Goal: Information Seeking & Learning: Learn about a topic

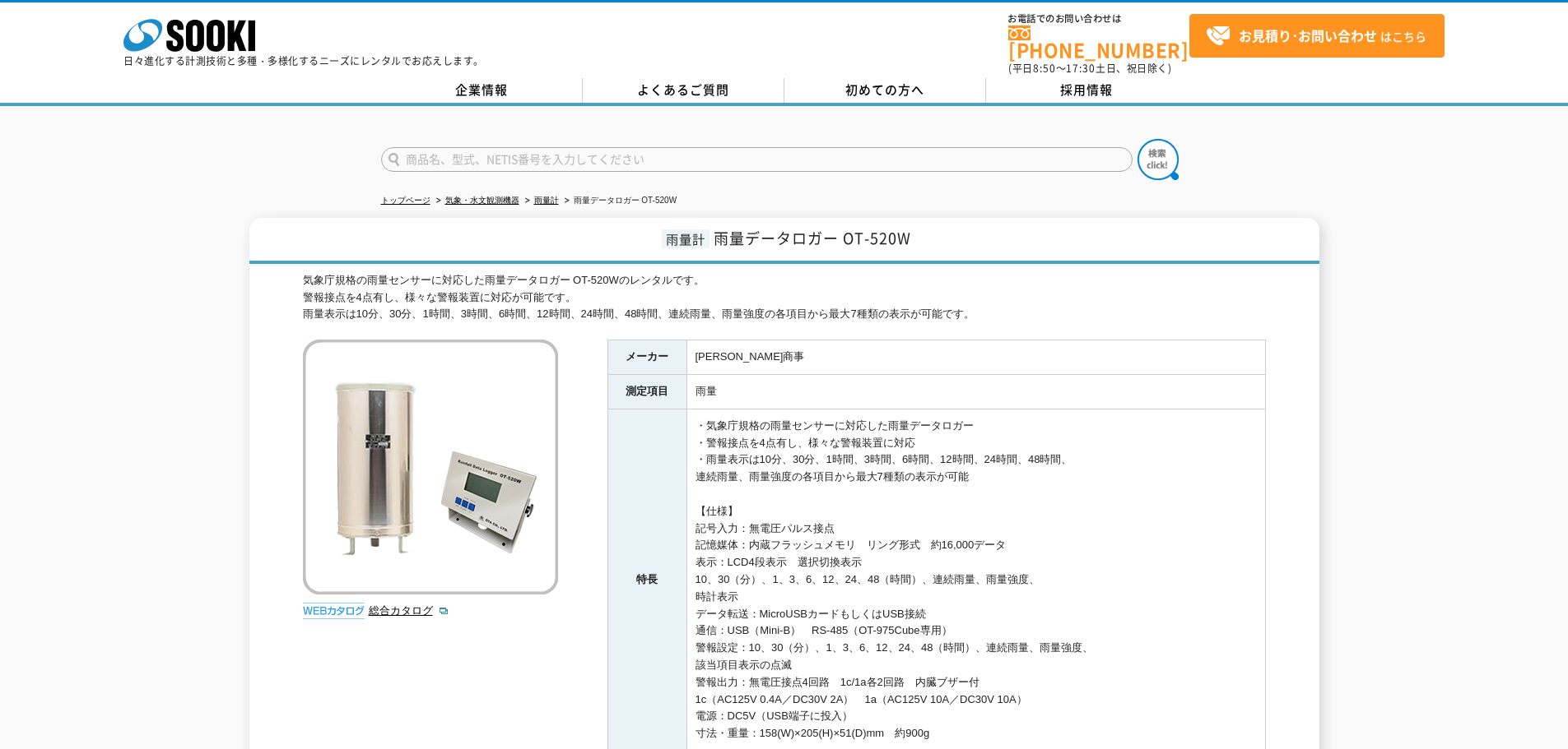
scroll to position [82, 0]
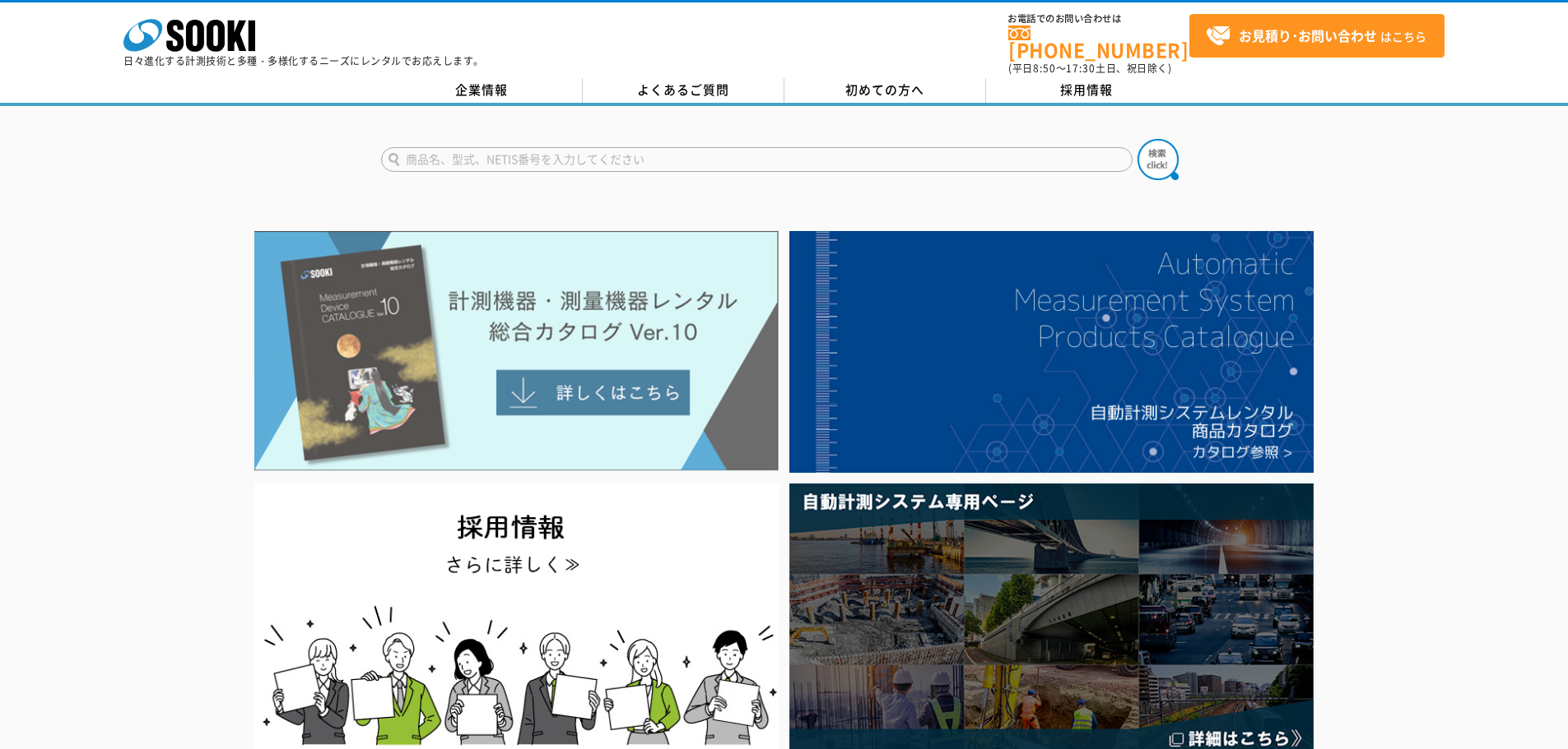
click at [630, 347] on img at bounding box center [516, 351] width 524 height 240
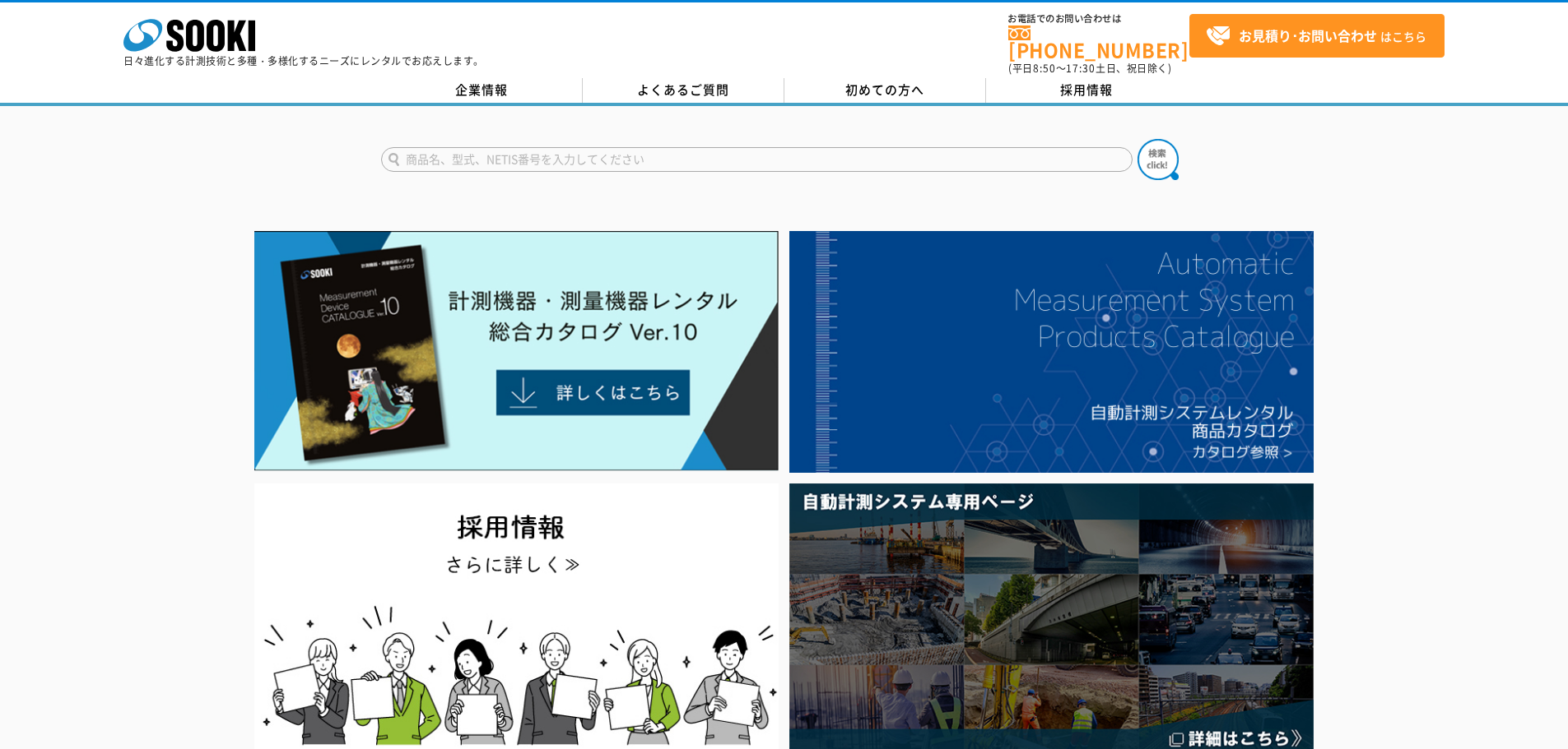
click at [773, 148] on input "text" at bounding box center [757, 159] width 751 height 24
type input "シースネイク"
click at [1137, 139] on button at bounding box center [1158, 159] width 41 height 41
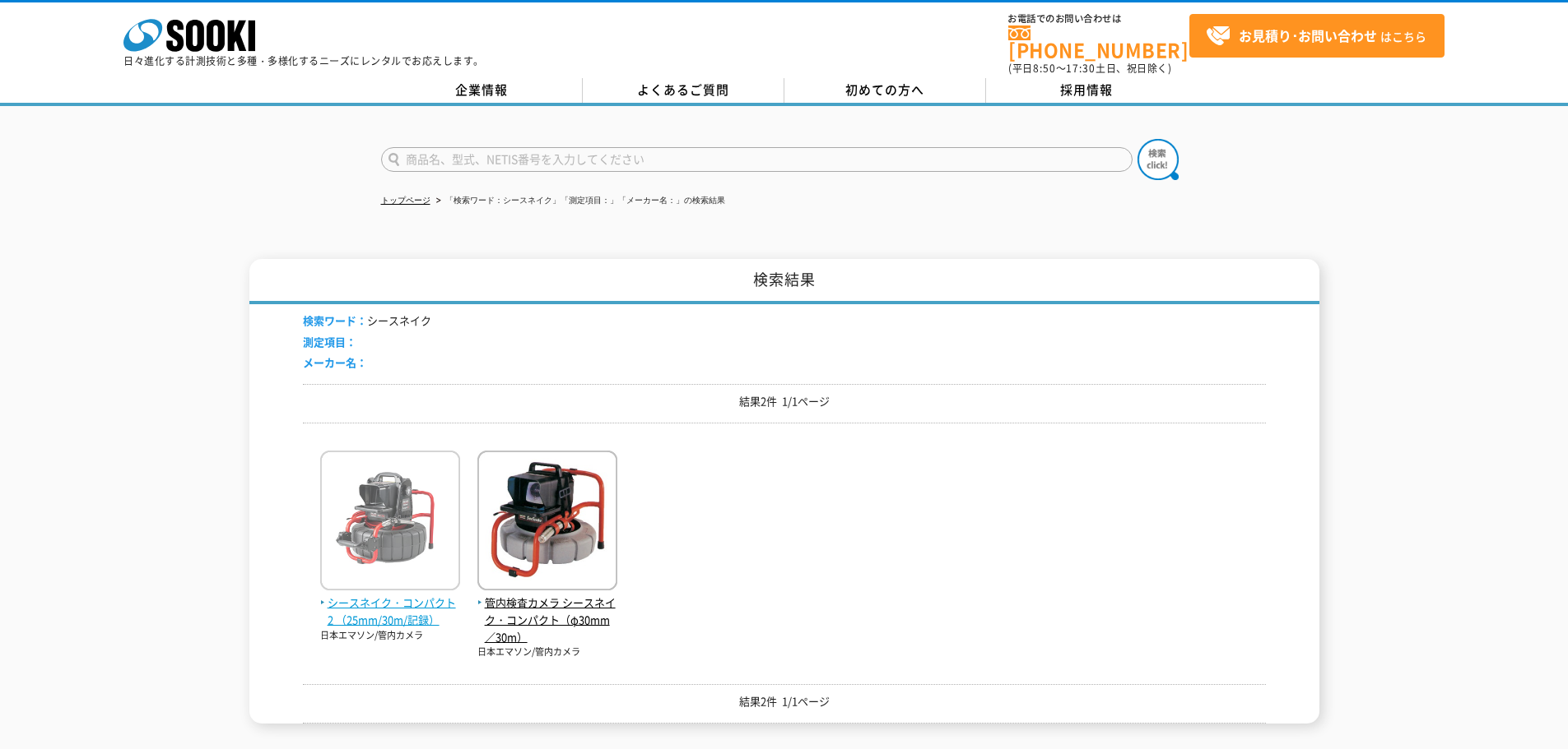
click at [371, 510] on img at bounding box center [389, 523] width 140 height 144
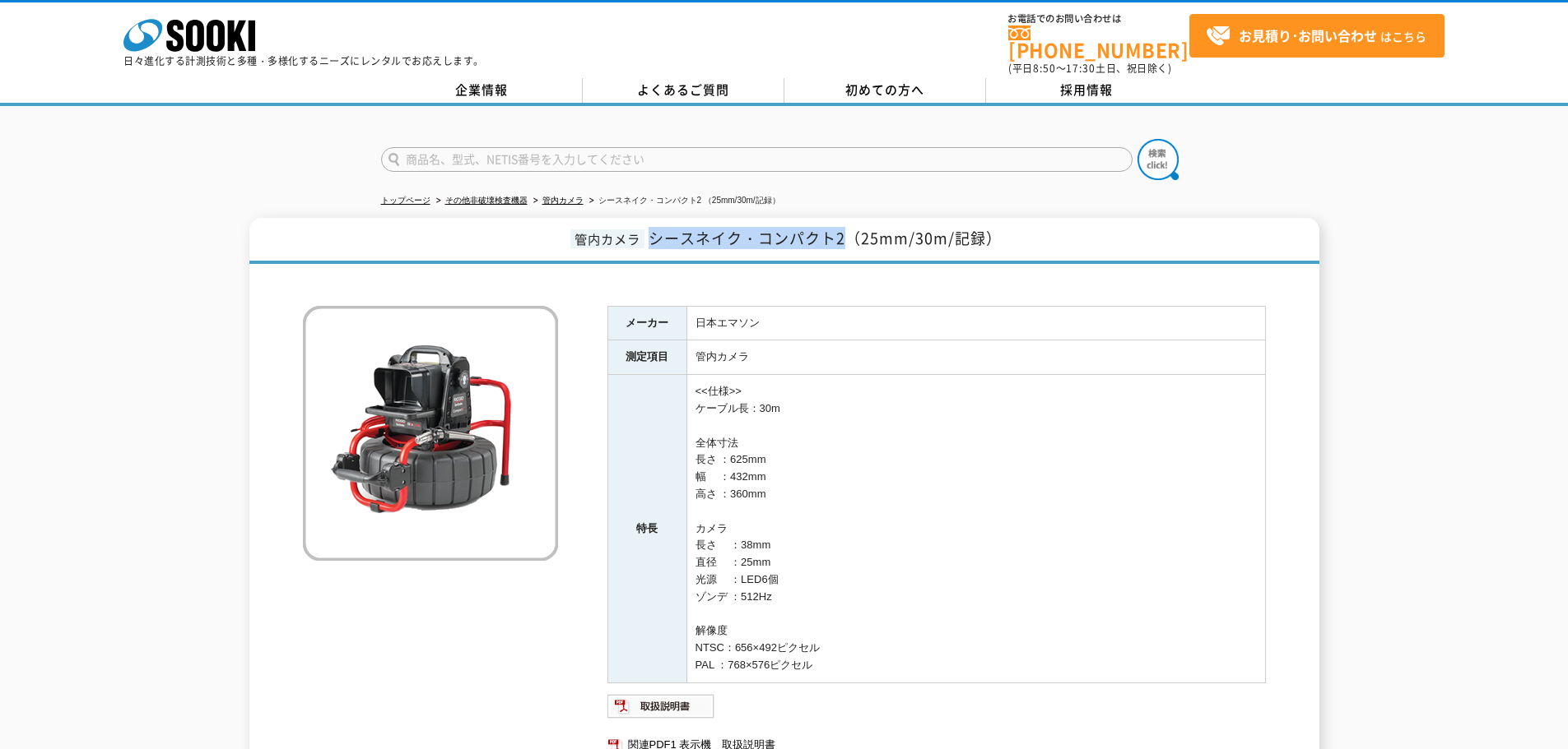
drag, startPoint x: 654, startPoint y: 223, endPoint x: 848, endPoint y: 222, distance: 194.0
click at [848, 227] on span "シースネイク・コンパクト2（25mm/30m/記録）" at bounding box center [825, 238] width 353 height 23
click at [804, 404] on td "<<仕様>> ケーブル長：30m 全体寸法 長さ ：625mm 幅 　：432mm 高さ ：360mm カメラ 長さ 　：38mm 直径 　：25mm 光源 …" at bounding box center [975, 529] width 578 height 309
click at [967, 415] on td "<<仕様>> ケーブル長：30m 全体寸法 長さ ：625mm 幅 　：432mm 高さ ：360mm カメラ 長さ 　：38mm 直径 　：25mm 光源 …" at bounding box center [975, 529] width 578 height 309
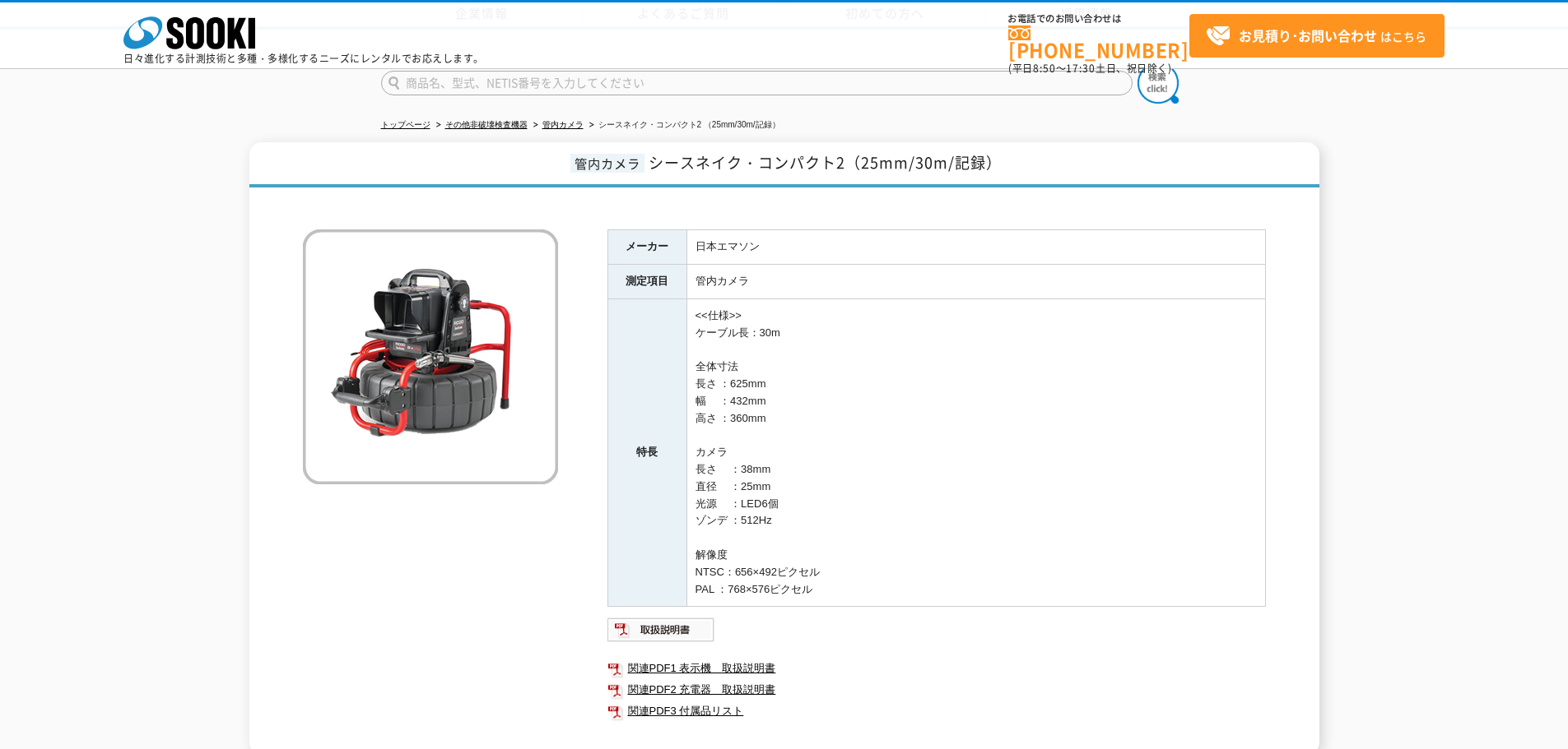
scroll to position [240, 0]
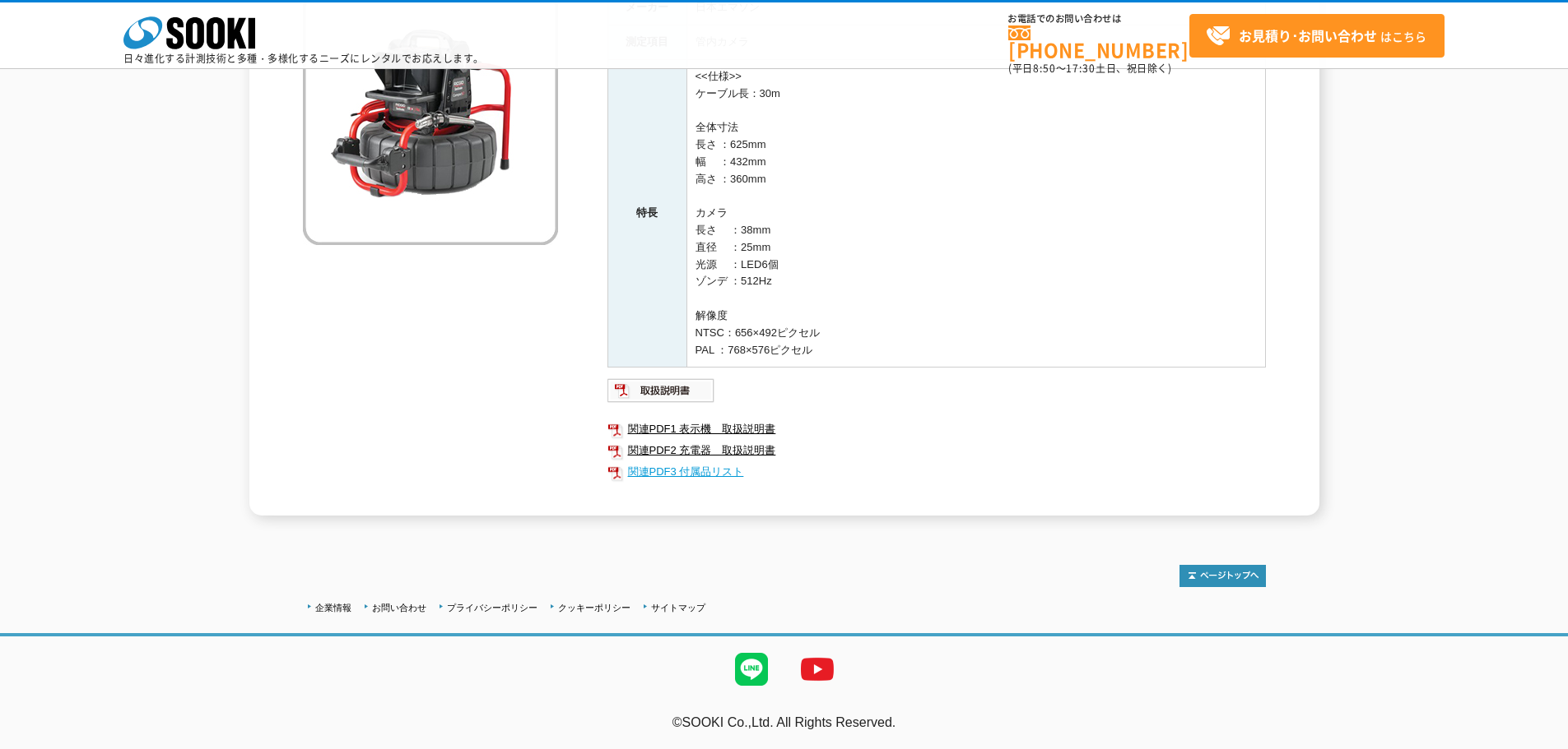
click at [721, 474] on link "関連PDF3 付属品リスト" at bounding box center [936, 473] width 658 height 22
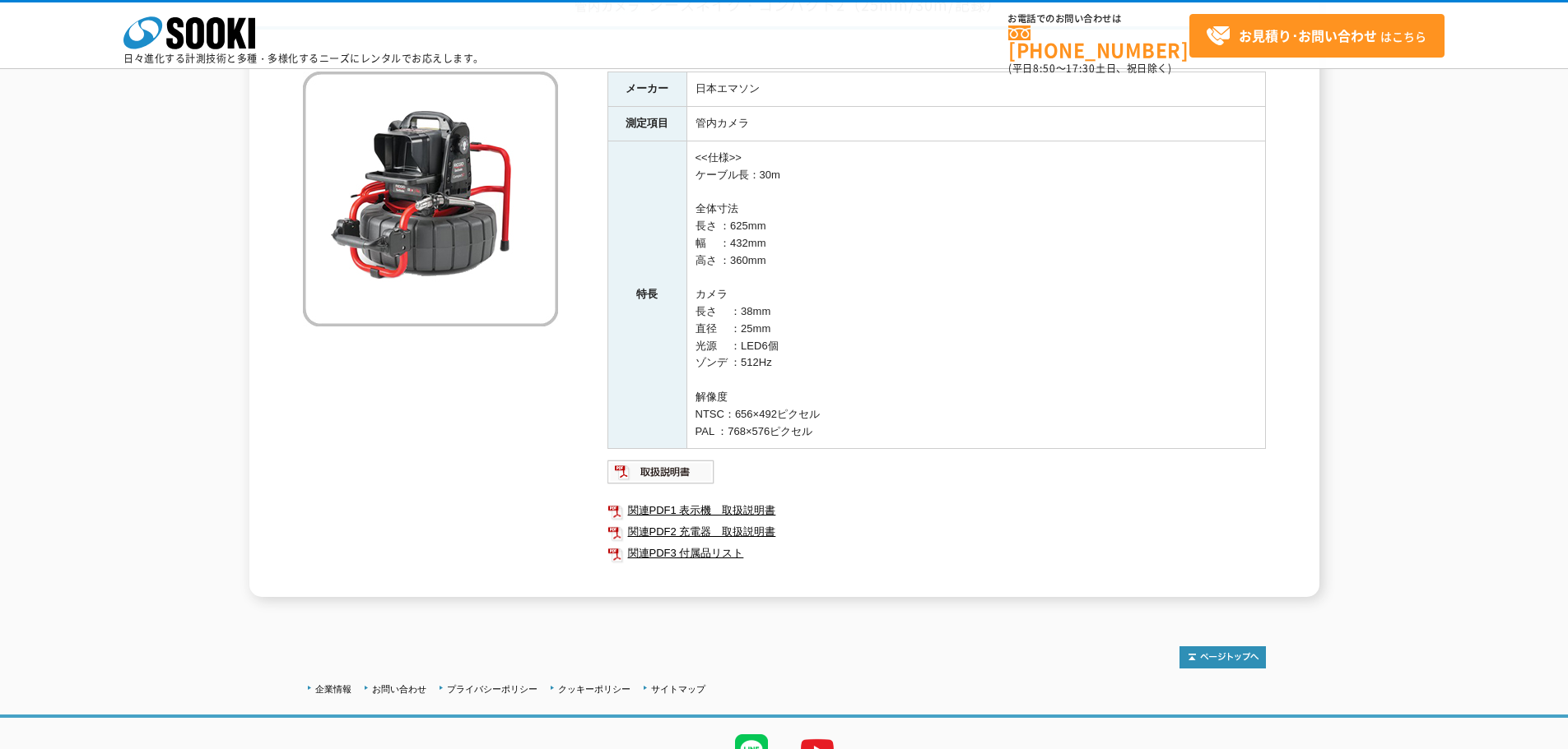
click at [1034, 287] on td "<<仕様>> ケーブル長：30m 全体寸法 長さ ：625mm 幅 　：432mm 高さ ：360mm カメラ 長さ 　：38mm 直径 　：25mm 光源 …" at bounding box center [975, 294] width 578 height 309
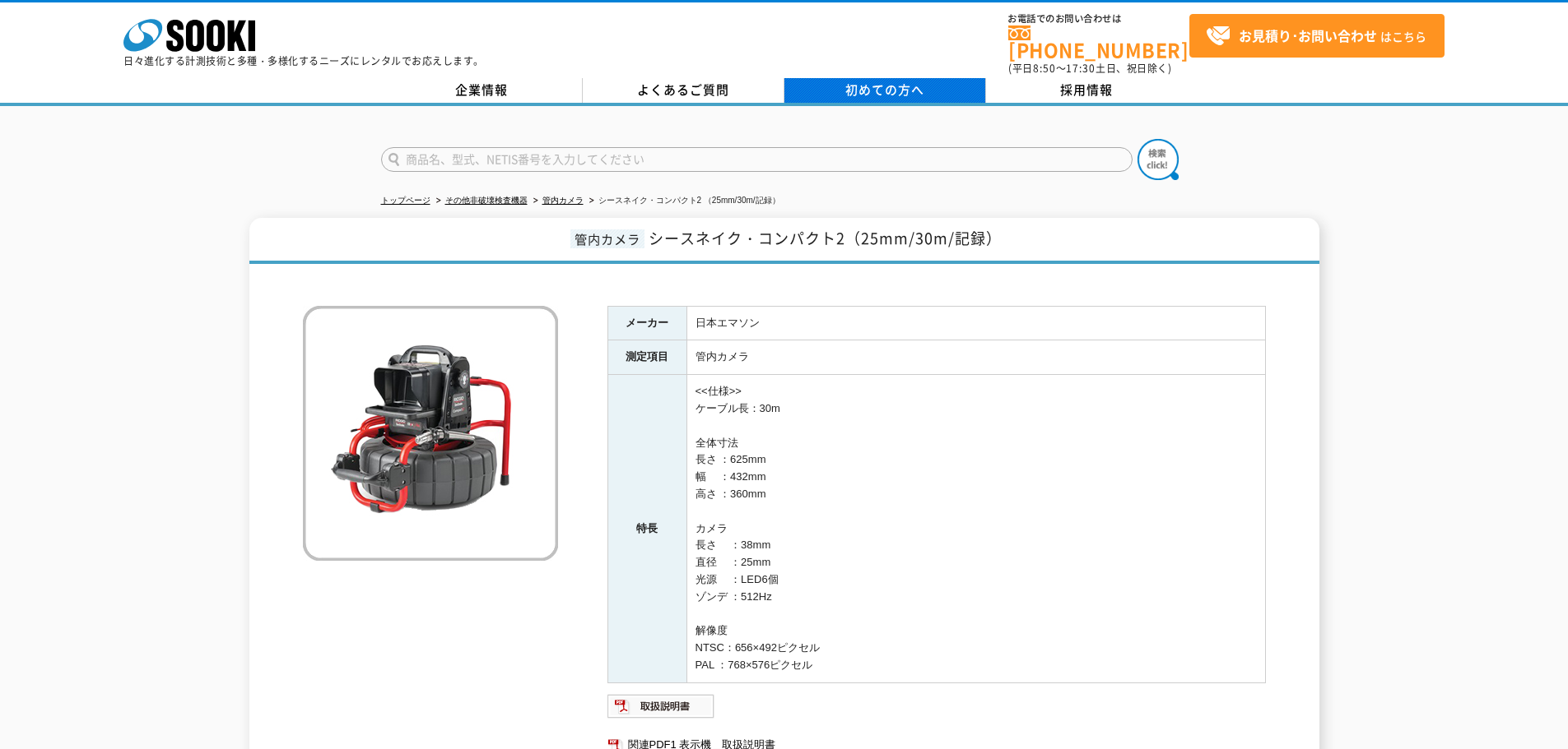
scroll to position [82, 0]
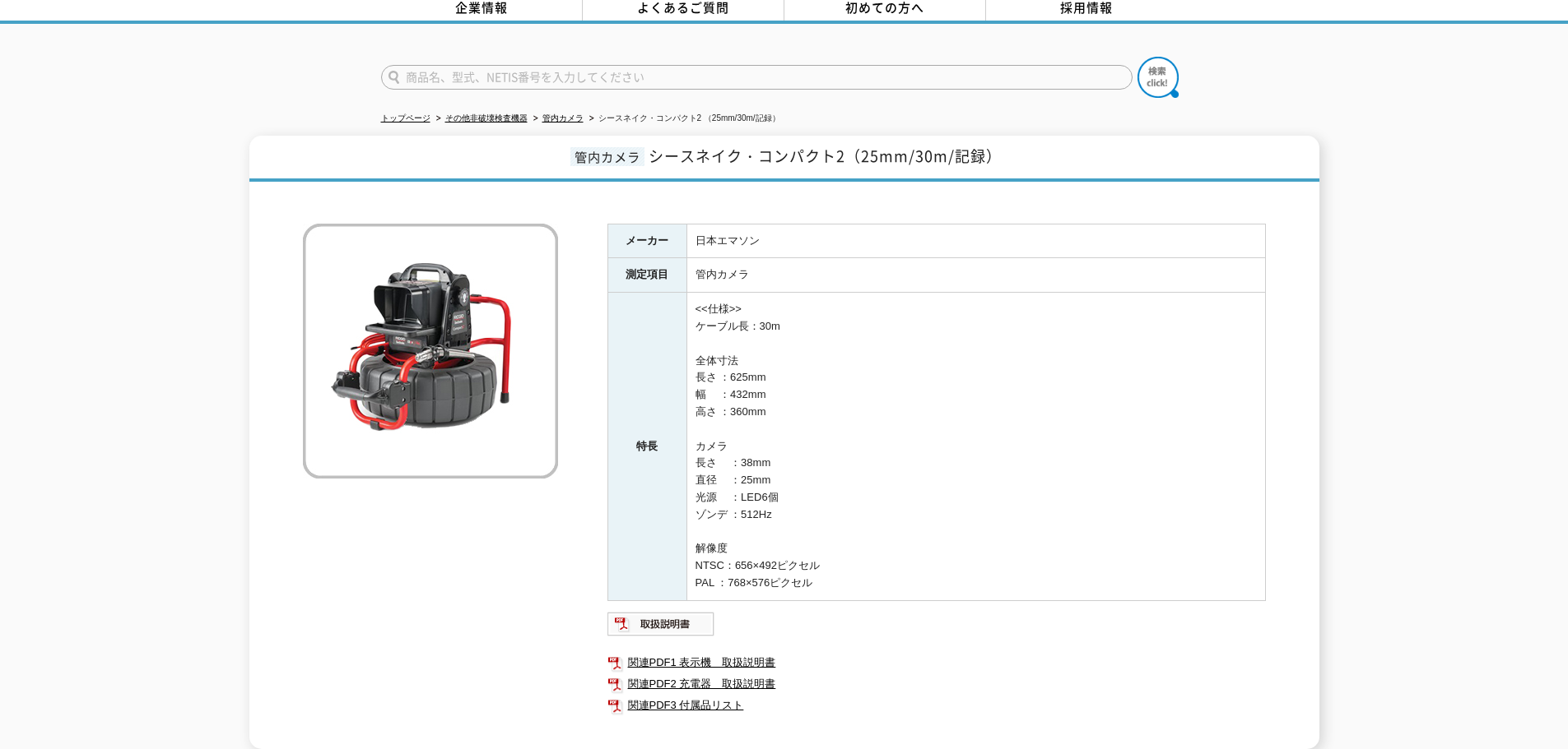
click at [835, 323] on td "<<仕様>> ケーブル長：30m 全体寸法 長さ ：625mm 幅 　：432mm 高さ ：360mm カメラ 長さ 　：38mm 直径 　：25mm 光源 …" at bounding box center [975, 447] width 578 height 309
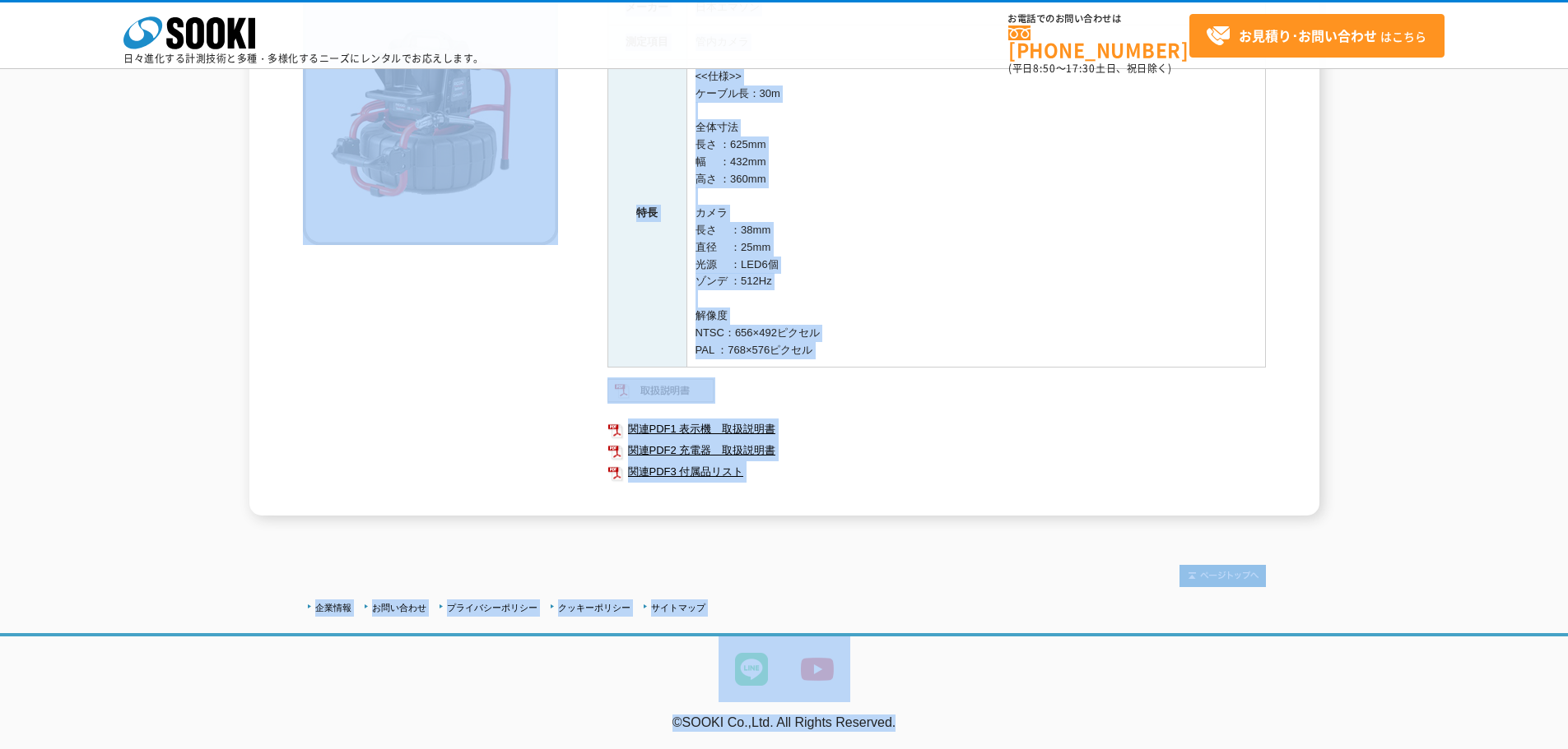
scroll to position [0, 0]
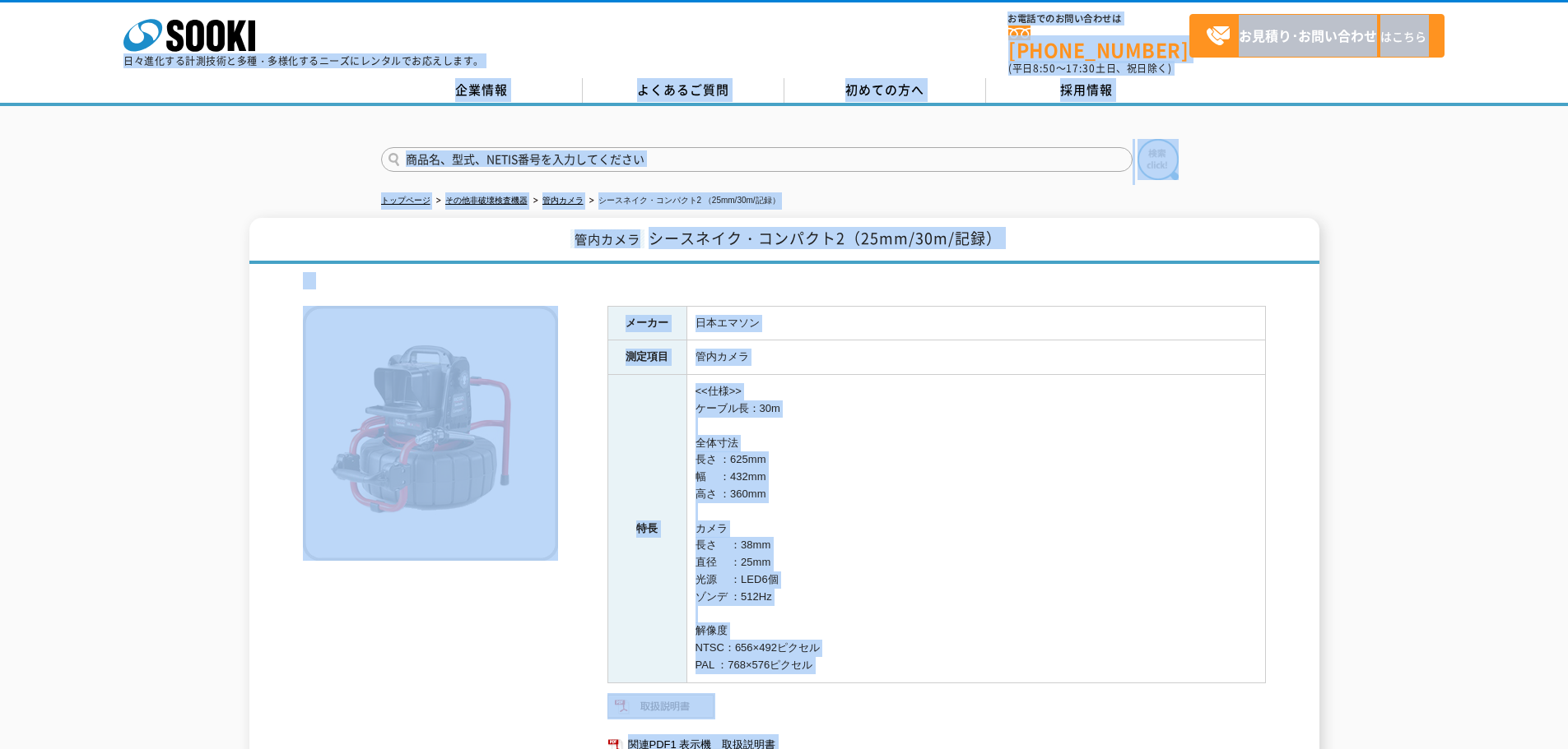
drag, startPoint x: 999, startPoint y: 731, endPoint x: 87, endPoint y: 17, distance: 1158.2
click at [90, 4] on body "株式会社 ソーキ spMenu 日々進化する計測技術と多種・多様化するニーズにレンタルでお応えします。 お電話でのお問い合わせは 0120-856-990 (…" at bounding box center [784, 532] width 1568 height 1064
click at [74, 106] on div at bounding box center [784, 146] width 1568 height 79
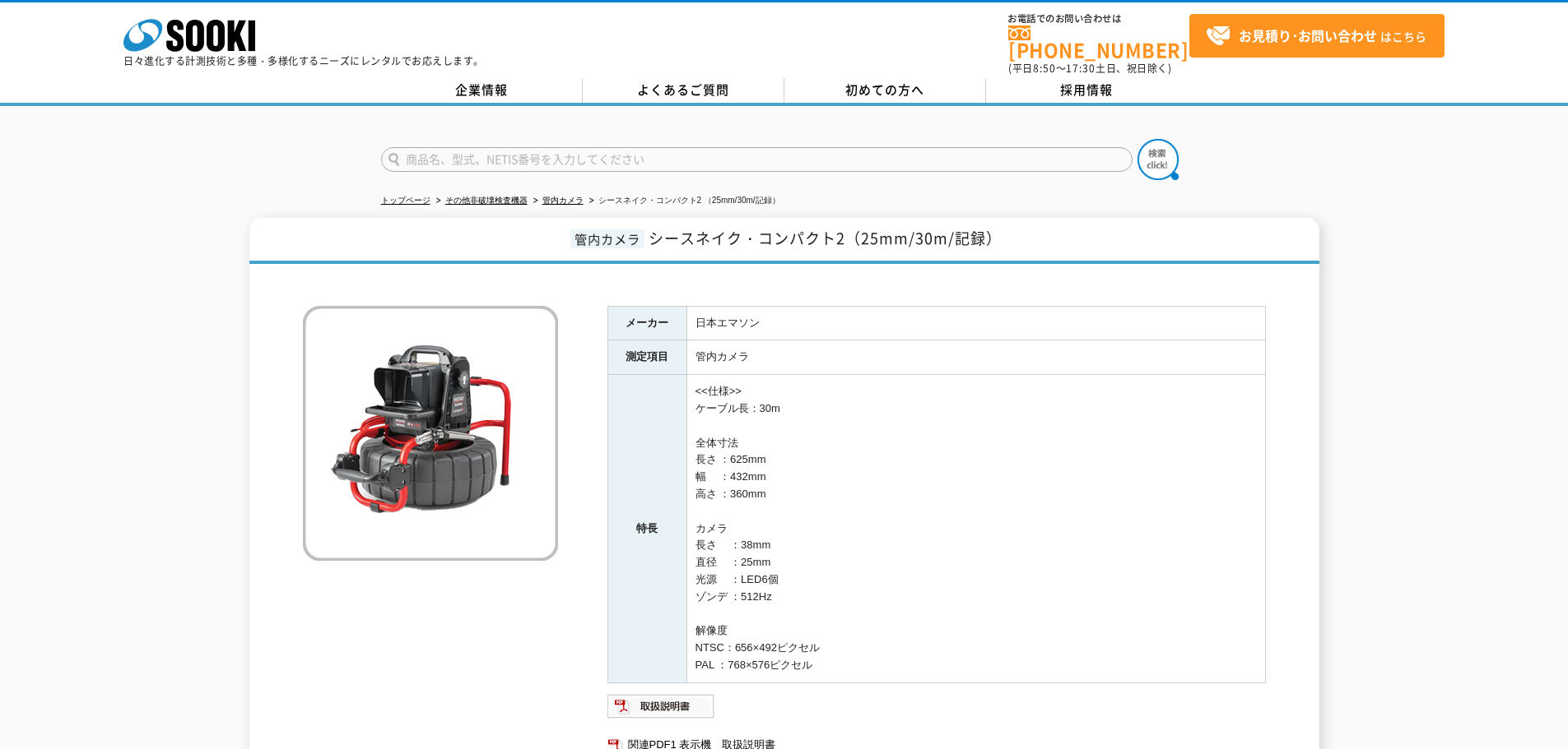
scroll to position [82, 0]
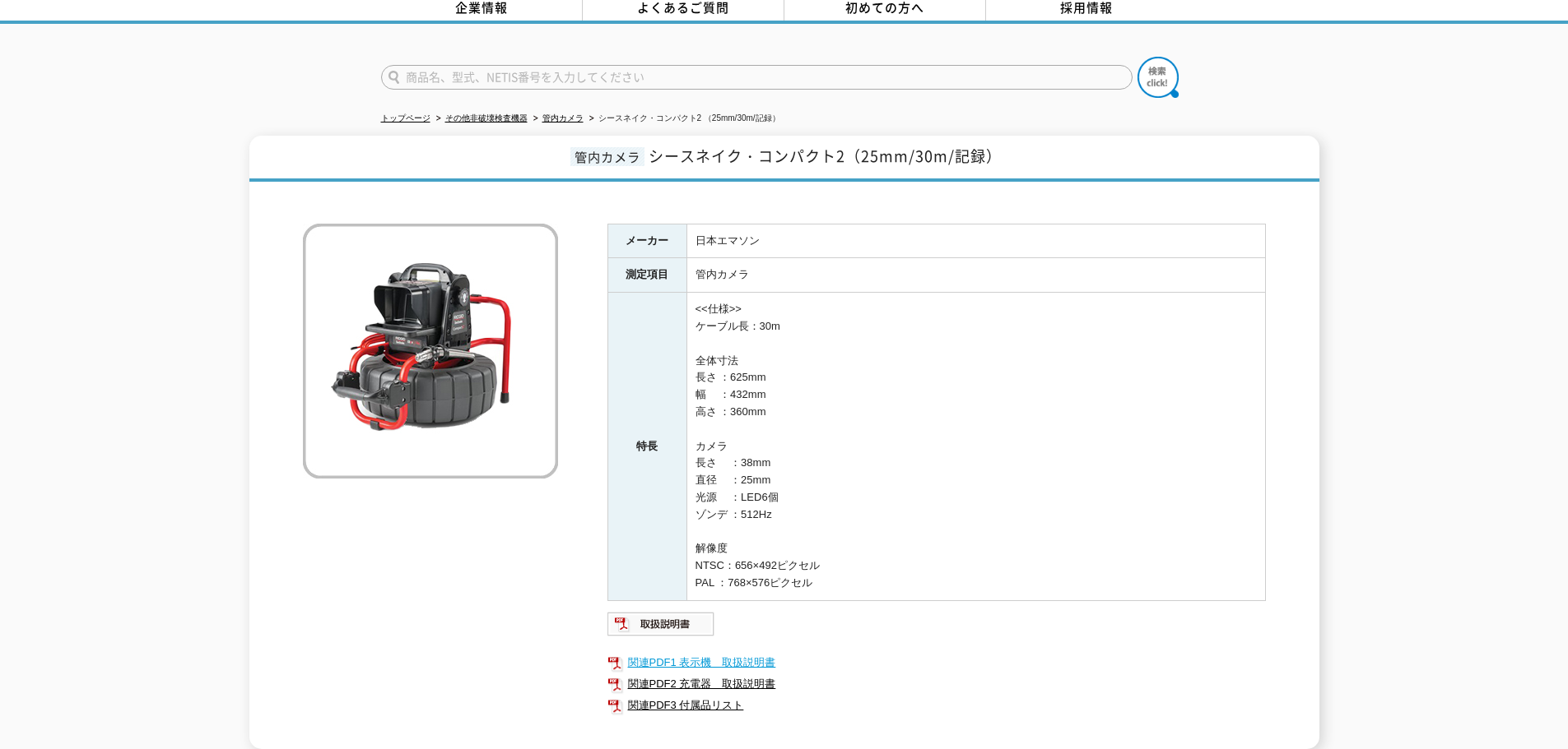
click at [743, 653] on link "関連PDF1 表示機＿取扱説明書" at bounding box center [936, 663] width 658 height 22
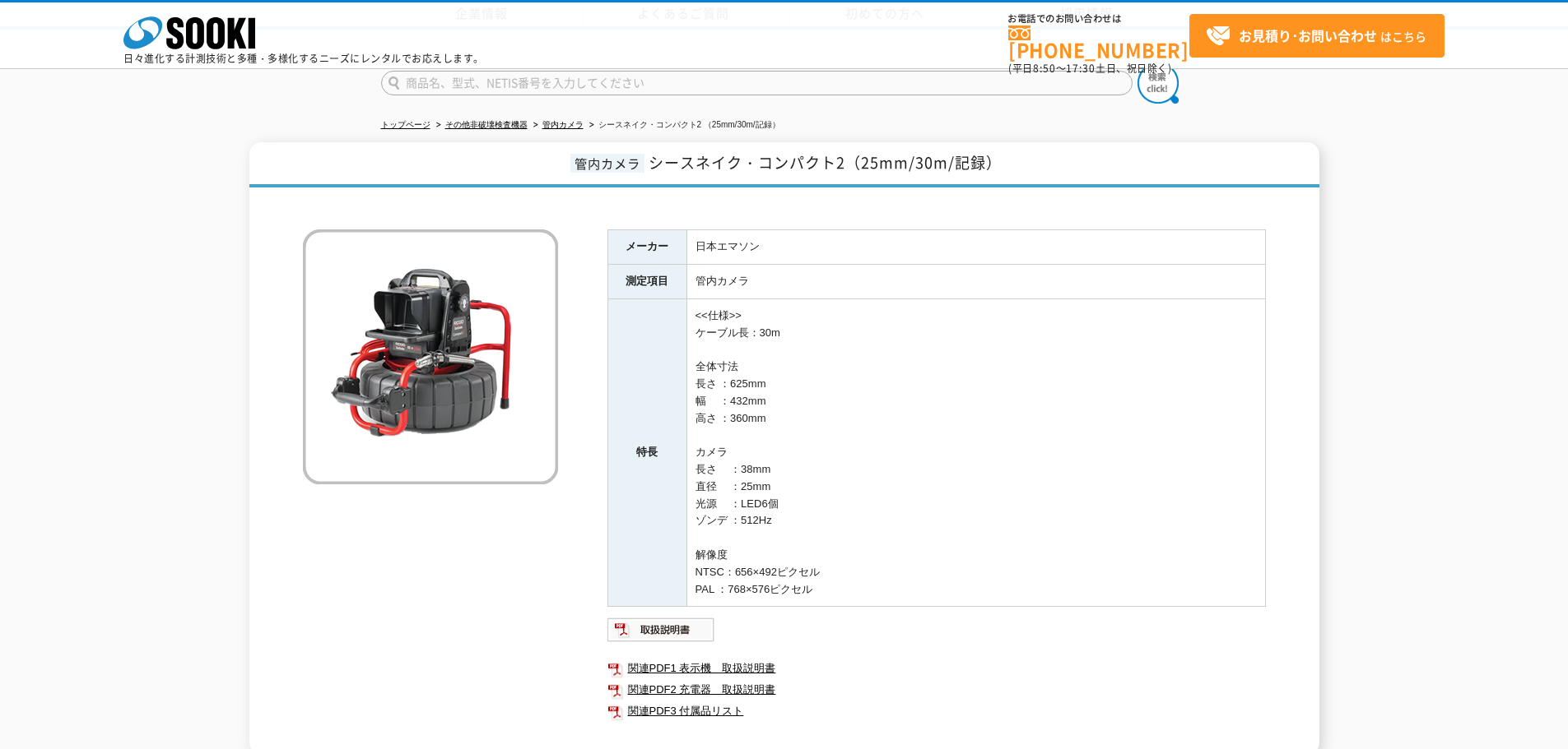
scroll to position [165, 0]
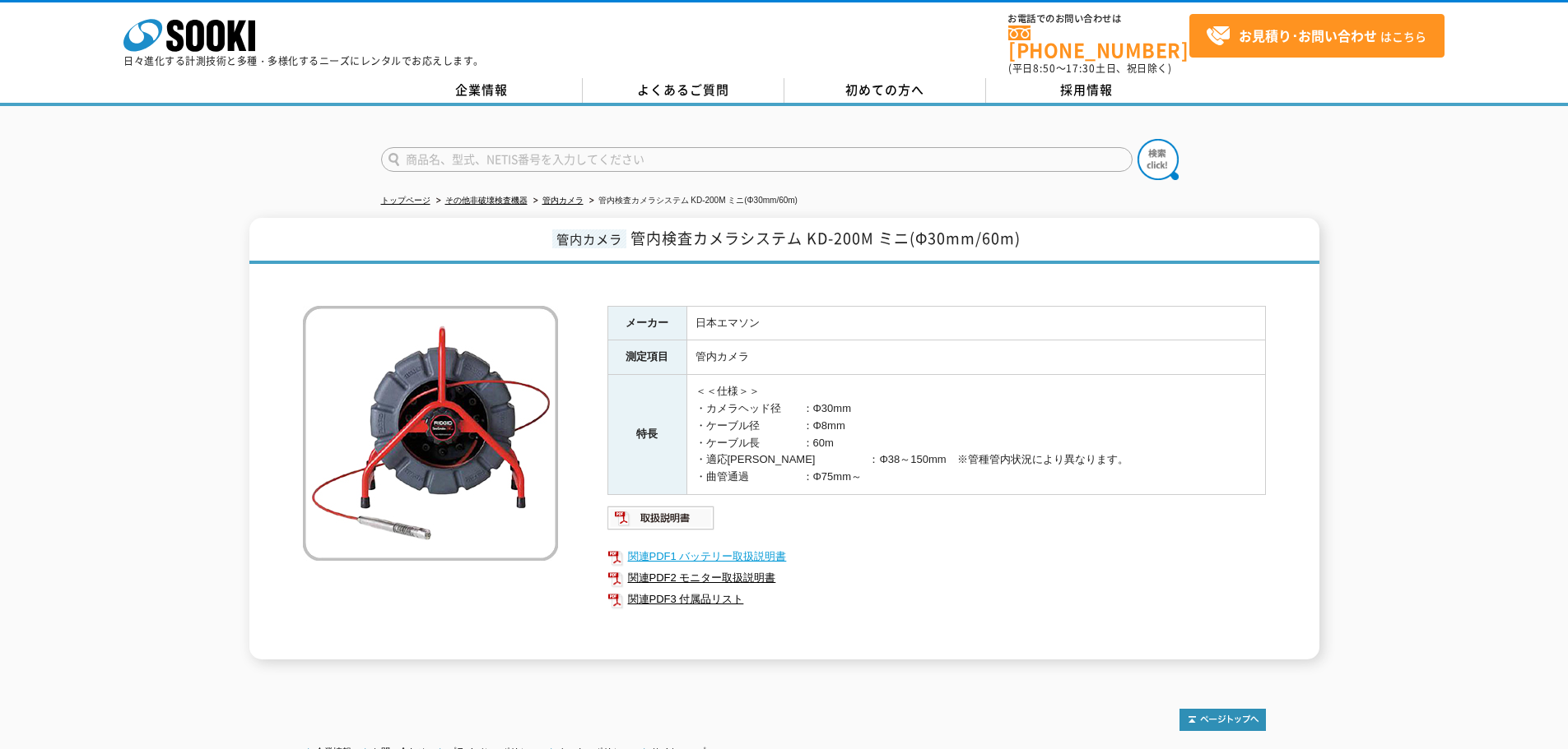
scroll to position [82, 0]
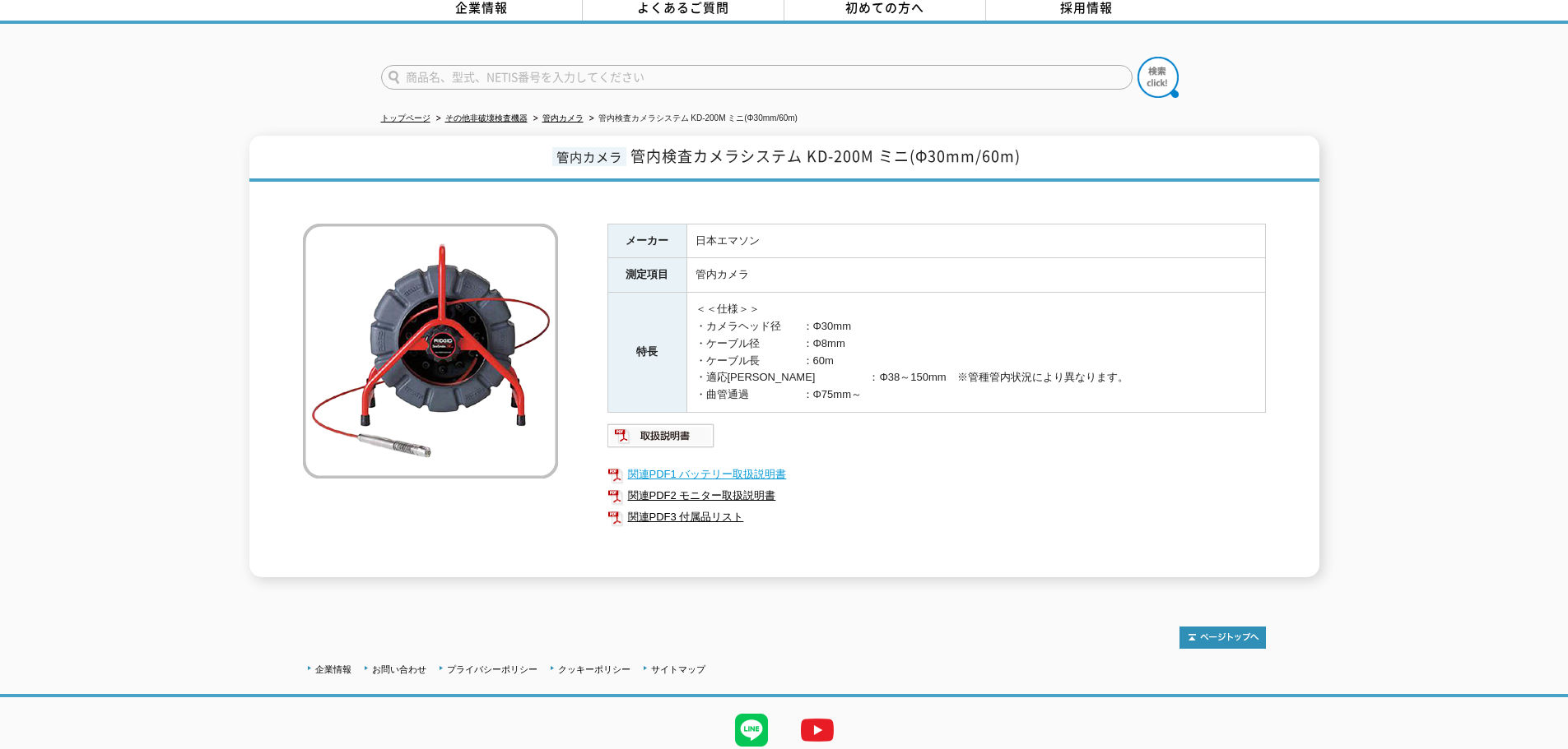
click at [748, 469] on link "関連PDF1 バッテリー取扱説明書" at bounding box center [936, 474] width 658 height 22
click at [714, 517] on link "関連PDF3 付属品リスト" at bounding box center [936, 518] width 658 height 22
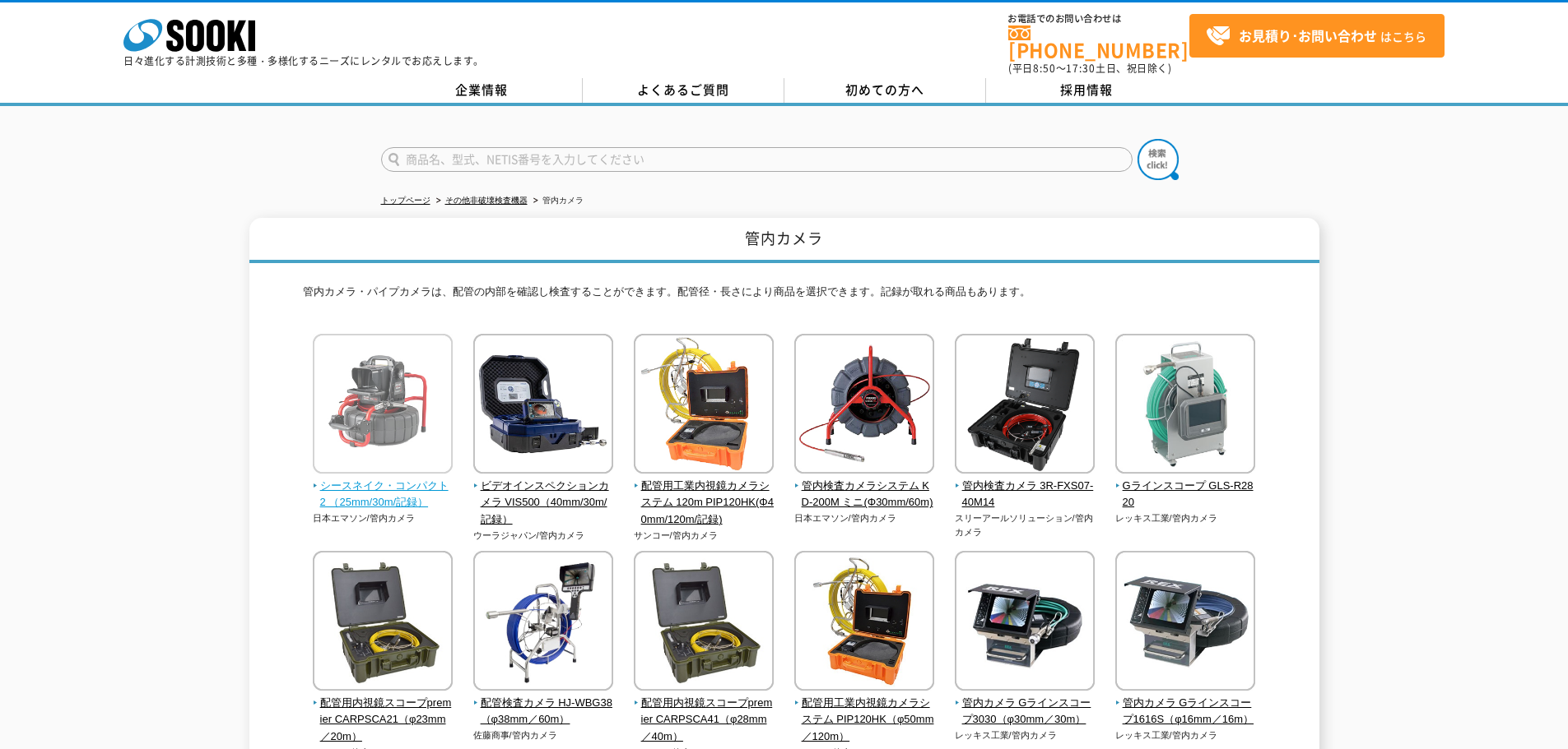
click at [403, 385] on img at bounding box center [382, 406] width 140 height 144
click at [400, 386] on img at bounding box center [382, 406] width 140 height 144
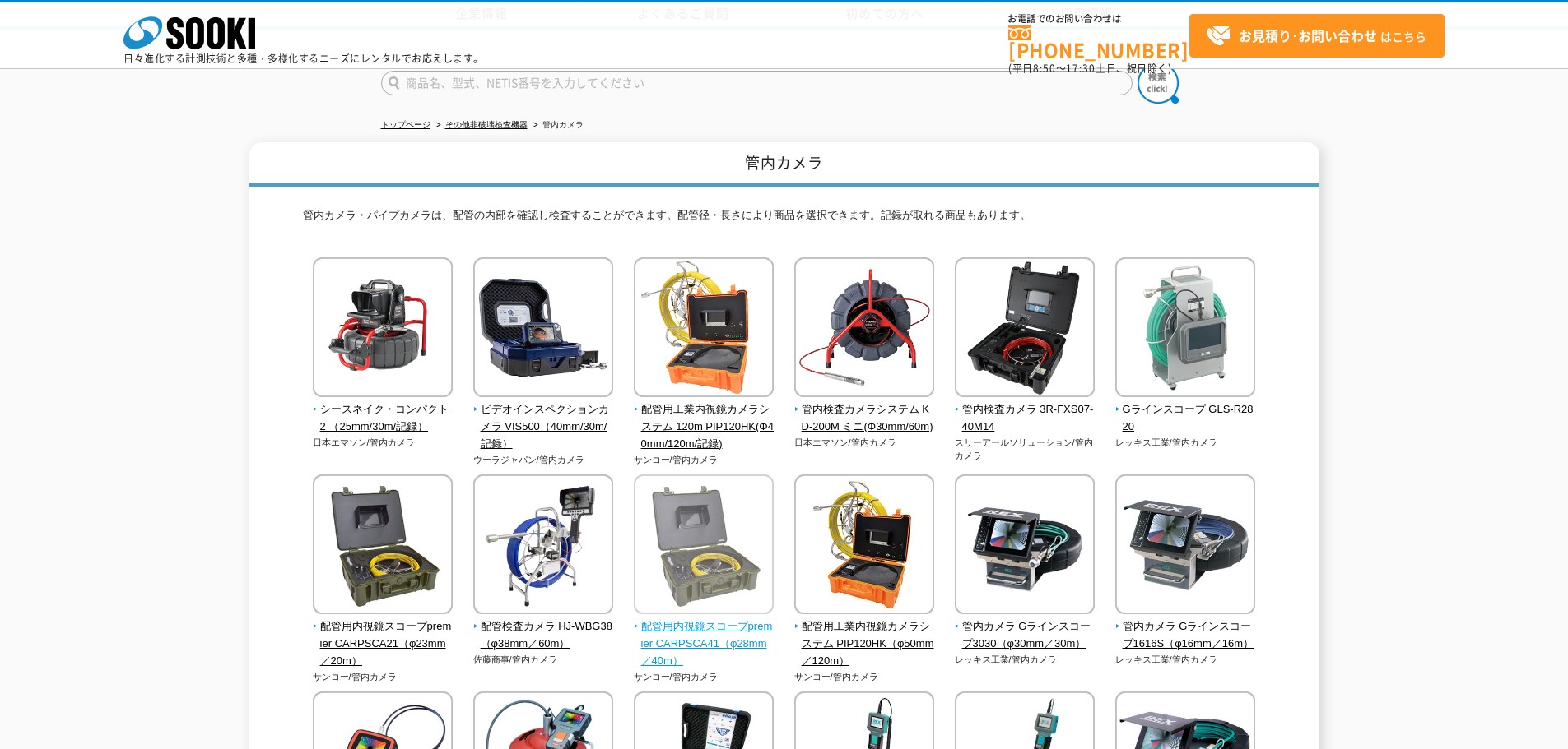
scroll to position [165, 0]
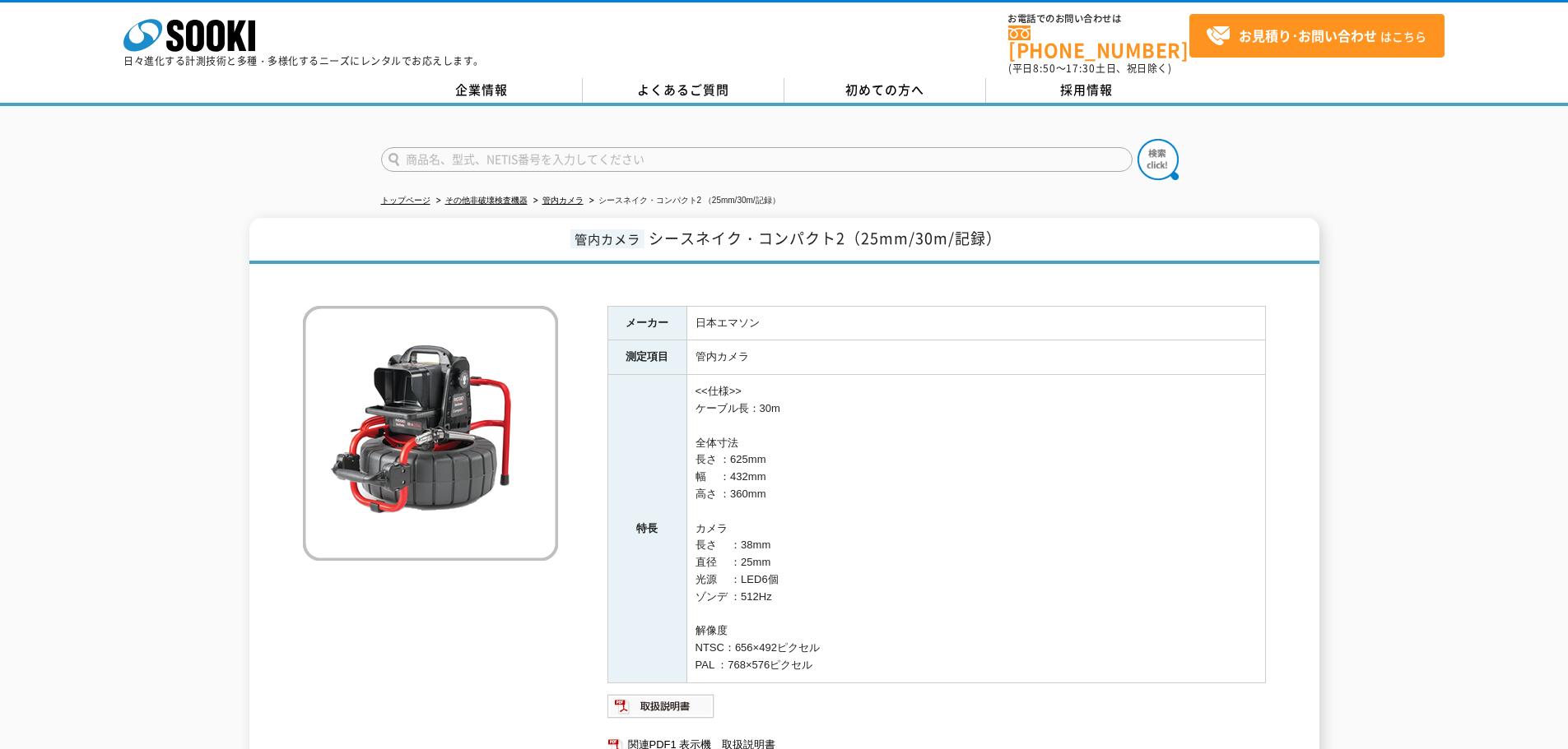
scroll to position [165, 0]
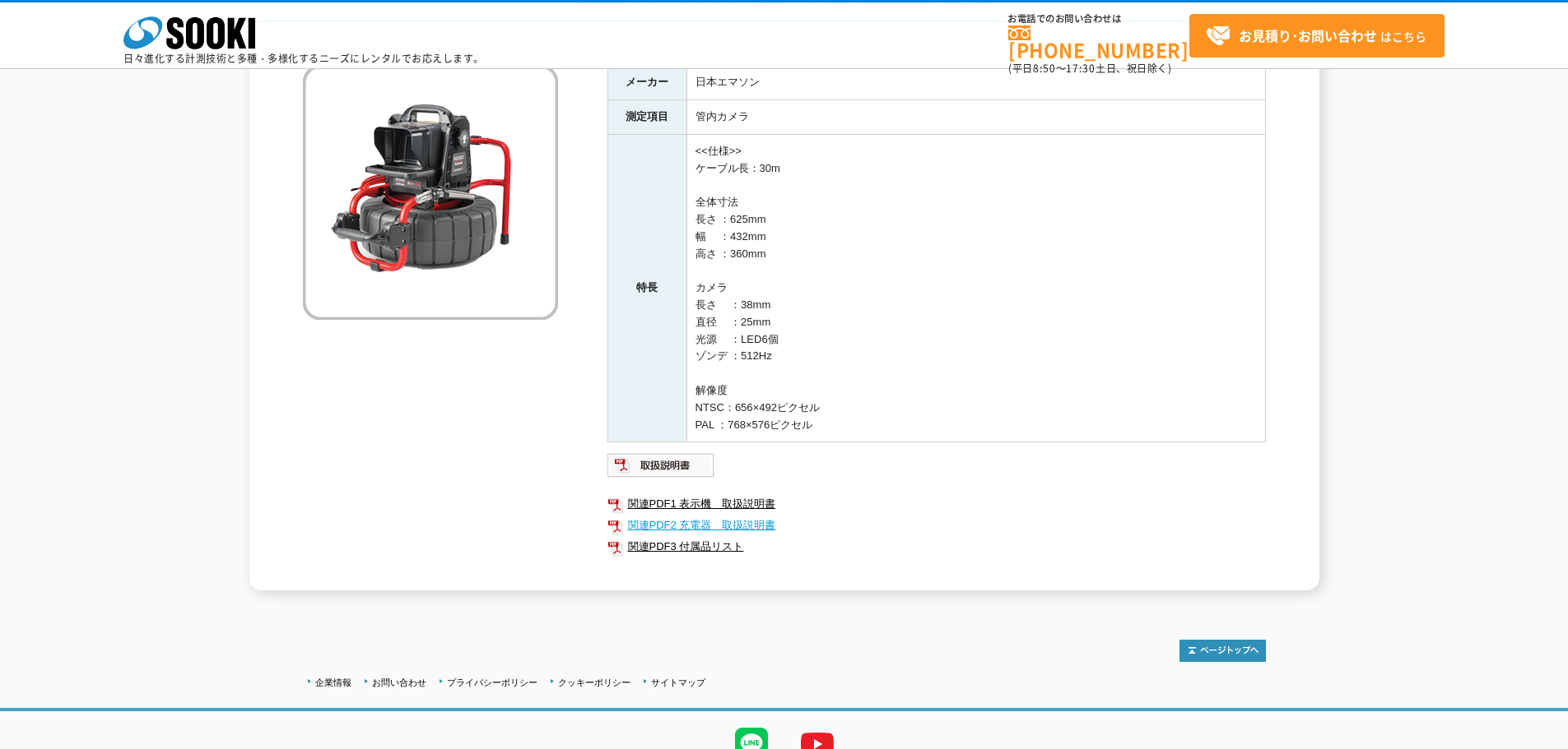
click at [766, 526] on link "関連PDF2 充電器＿取扱説明書" at bounding box center [936, 526] width 658 height 22
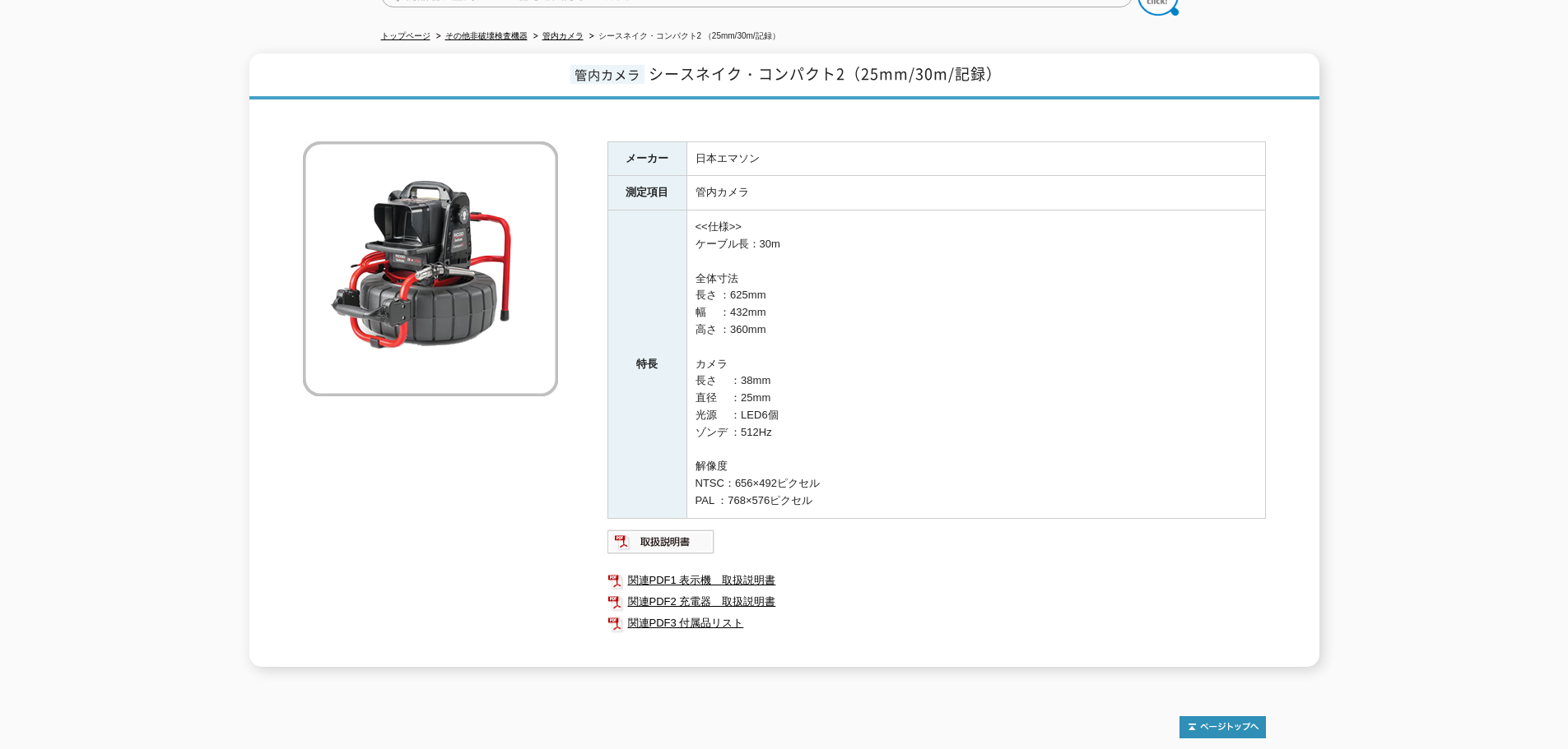
scroll to position [0, 0]
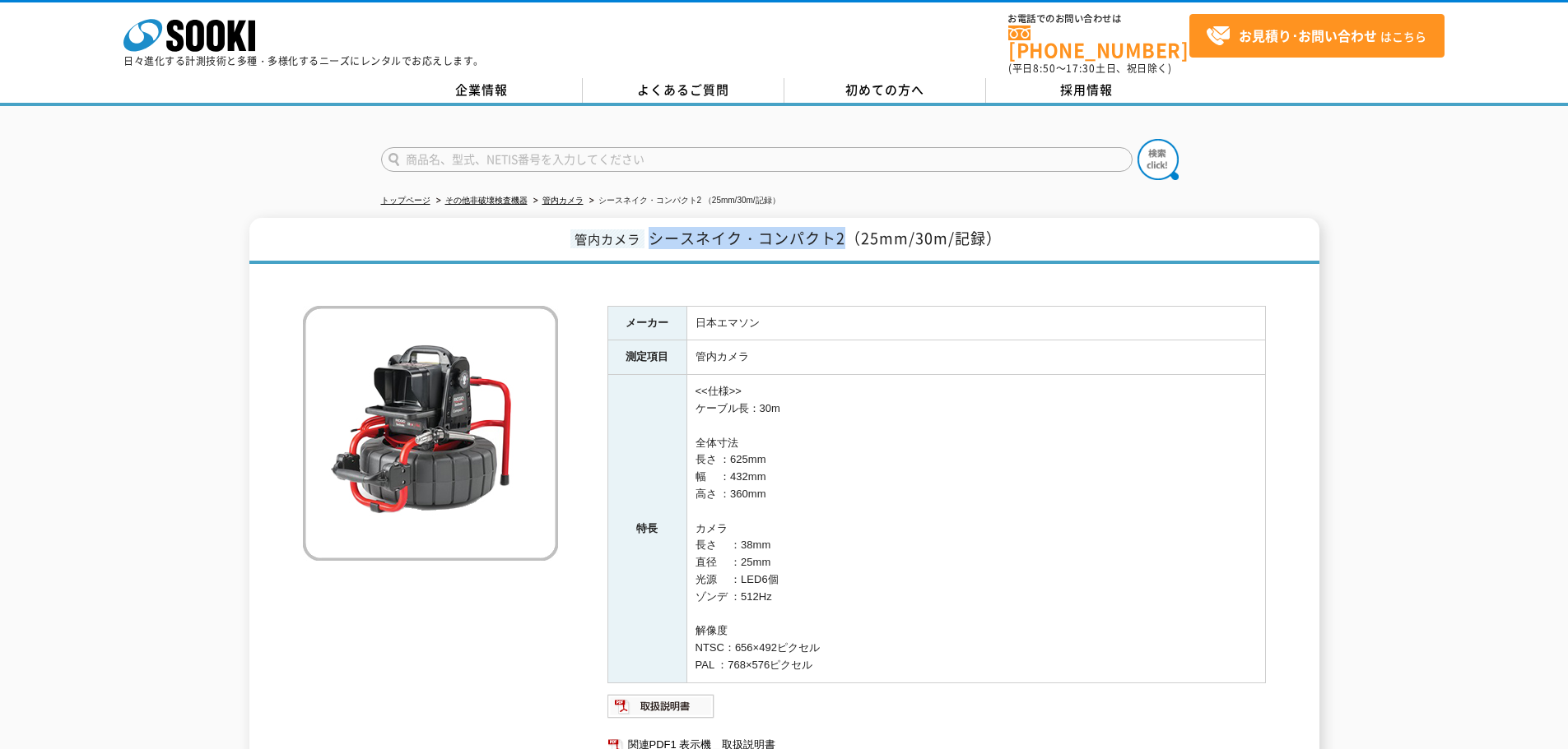
drag, startPoint x: 652, startPoint y: 229, endPoint x: 840, endPoint y: 233, distance: 188.0
click at [847, 237] on span "シースネイク・コンパクト2（25mm/30m/記録）" at bounding box center [825, 238] width 353 height 23
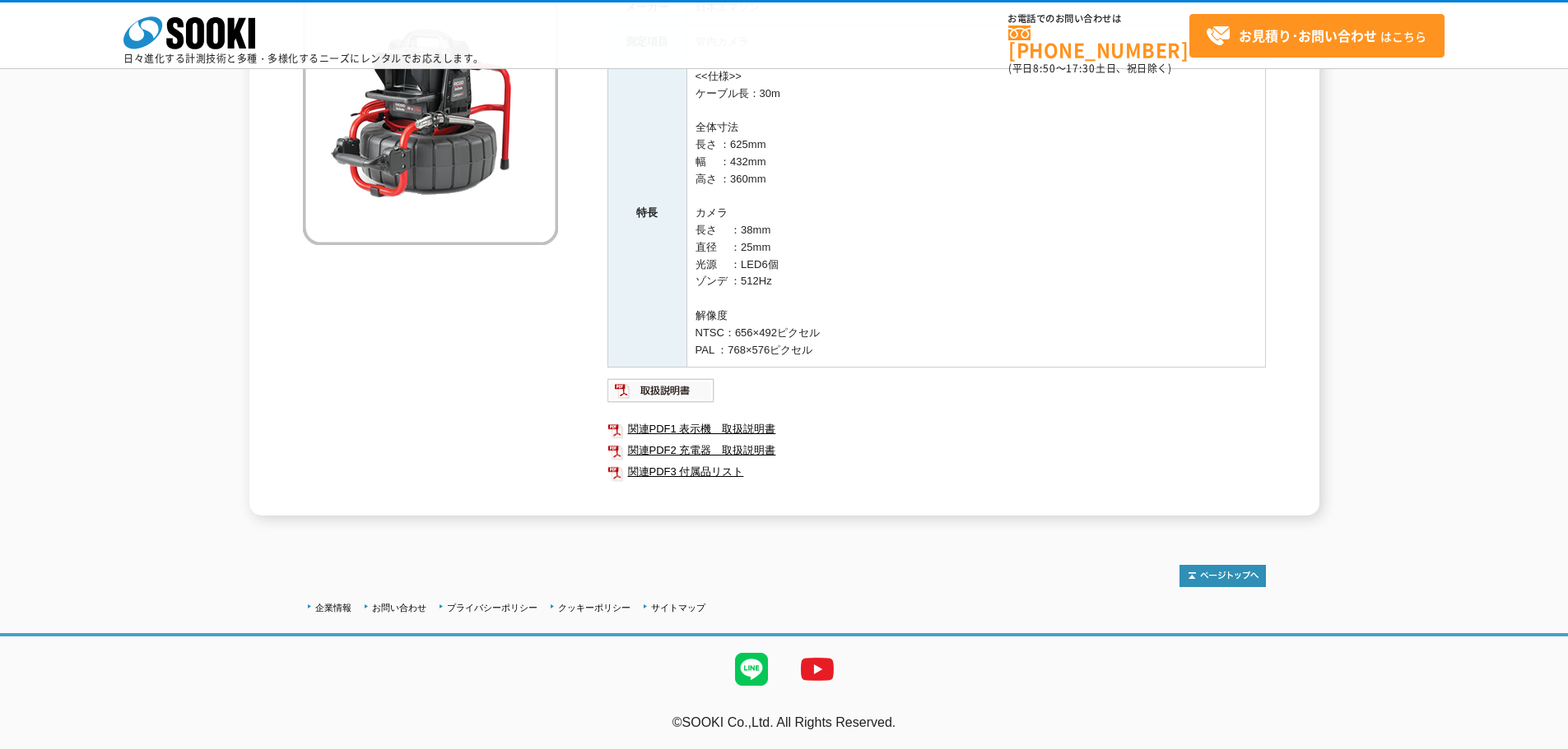
scroll to position [158, 0]
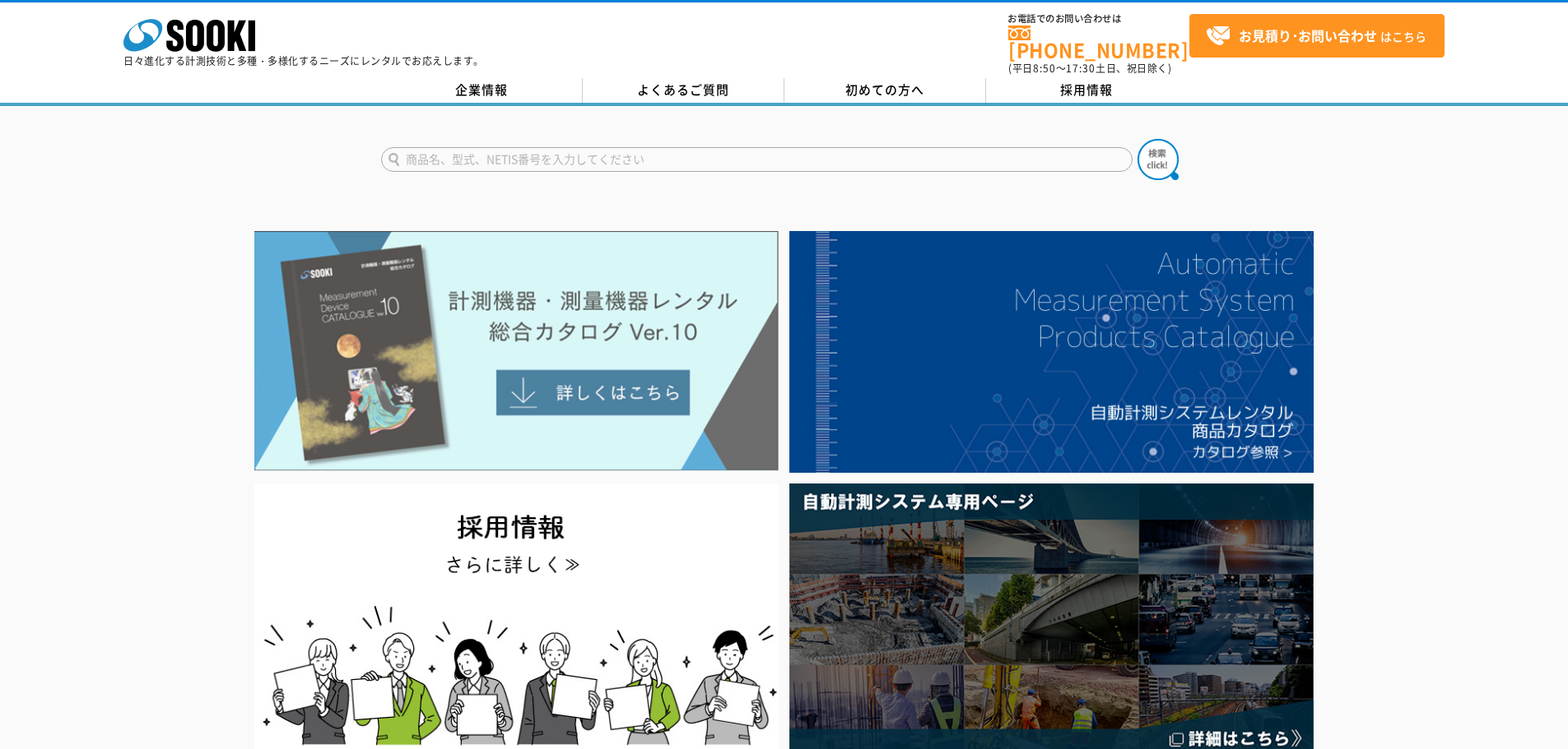
click at [559, 365] on img at bounding box center [516, 351] width 524 height 240
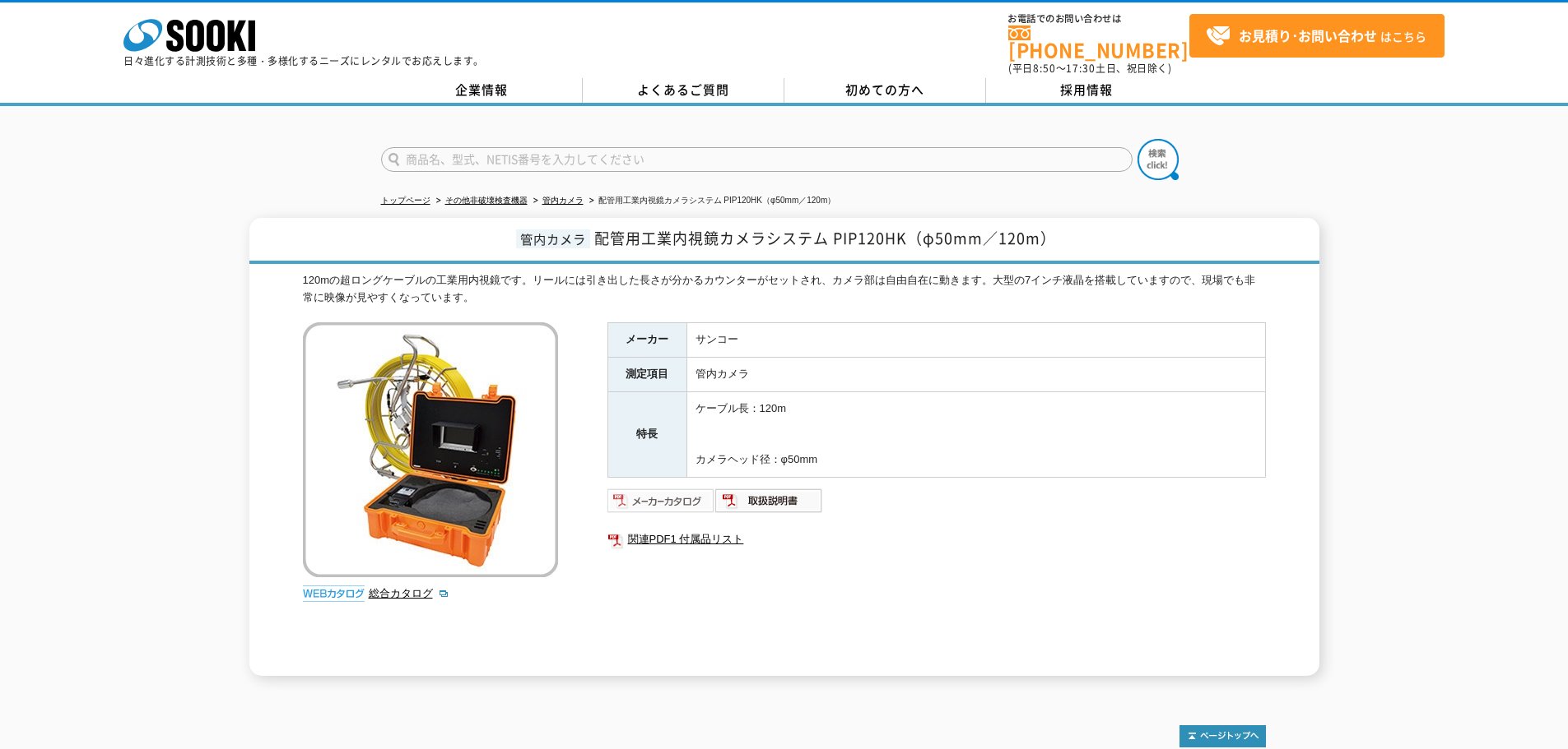
click at [644, 496] on img at bounding box center [661, 501] width 108 height 26
click at [773, 492] on img at bounding box center [769, 501] width 108 height 26
click at [796, 488] on img at bounding box center [769, 501] width 108 height 26
click at [690, 534] on link "関連PDF1 付属品リスト" at bounding box center [936, 540] width 658 height 22
drag, startPoint x: 1264, startPoint y: 306, endPoint x: 1243, endPoint y: 316, distance: 23.3
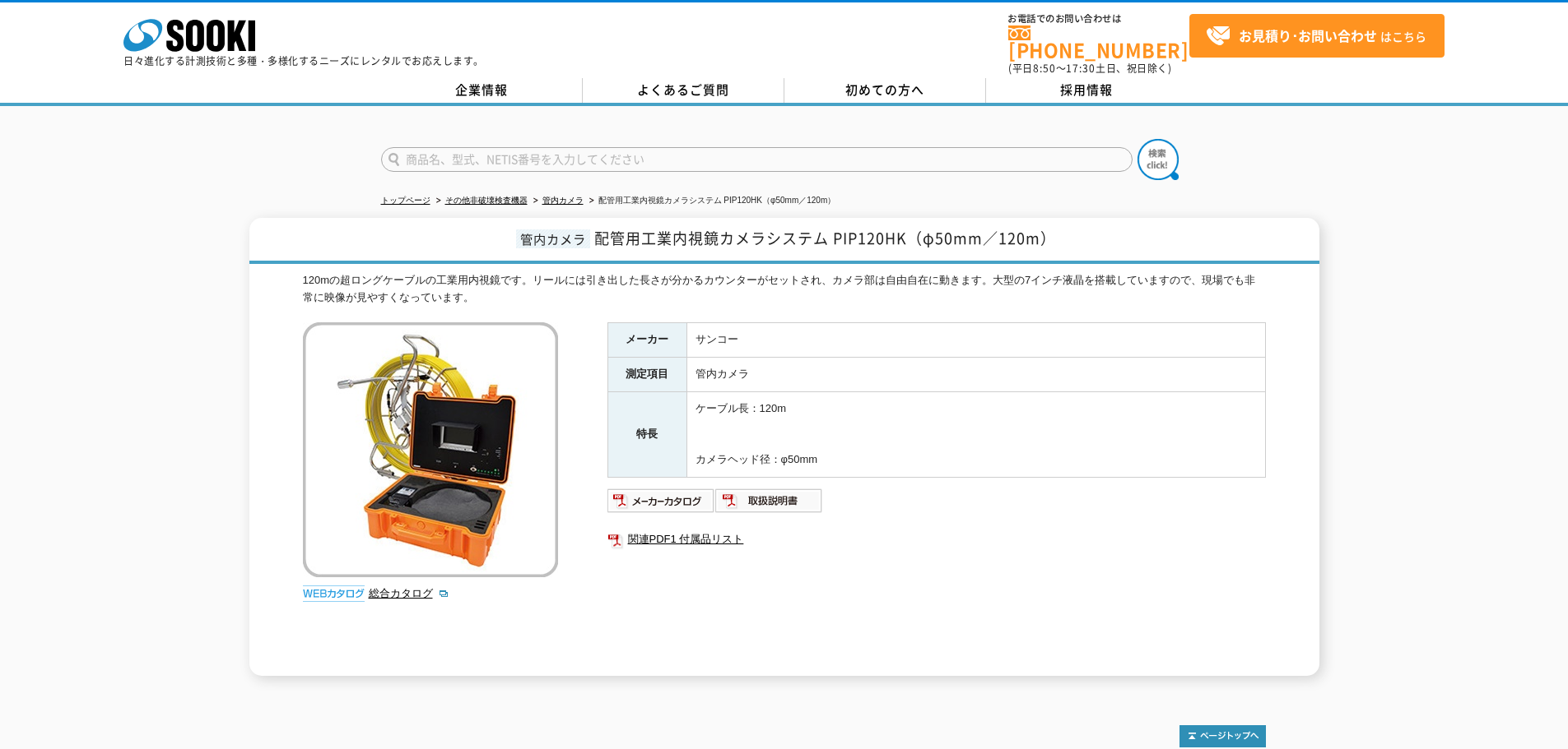
click at [1264, 306] on div "120mの超ロングケーブルの工業用内視鏡です。リールには引き出した長さが分かるカウンターがセットされ、カメラ部は自由自在に動きます。大型の7インチ液晶を搭載し…" at bounding box center [784, 474] width 963 height 405
click at [758, 488] on img at bounding box center [769, 501] width 108 height 26
click at [569, 195] on link "管内カメラ" at bounding box center [563, 200] width 41 height 9
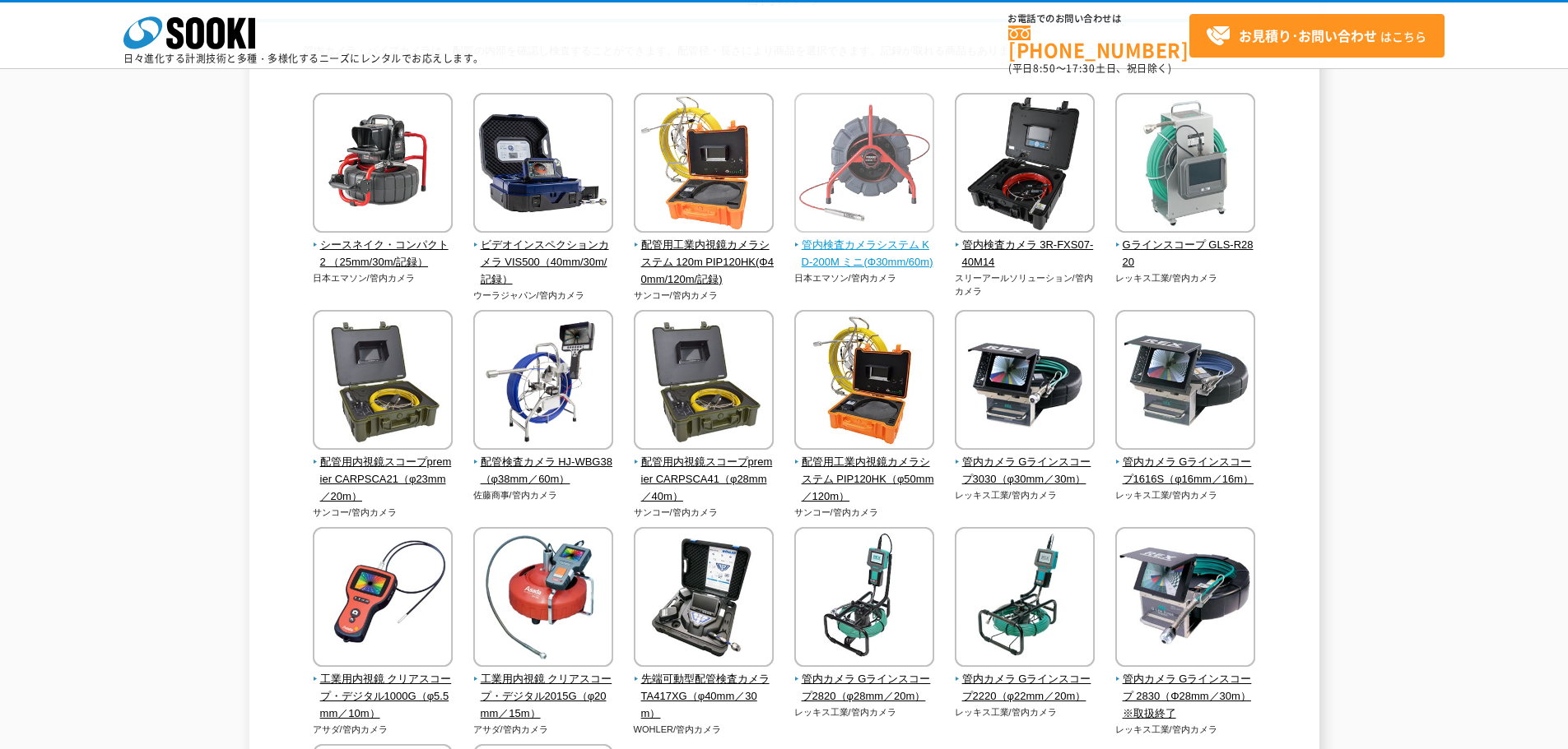
scroll to position [82, 0]
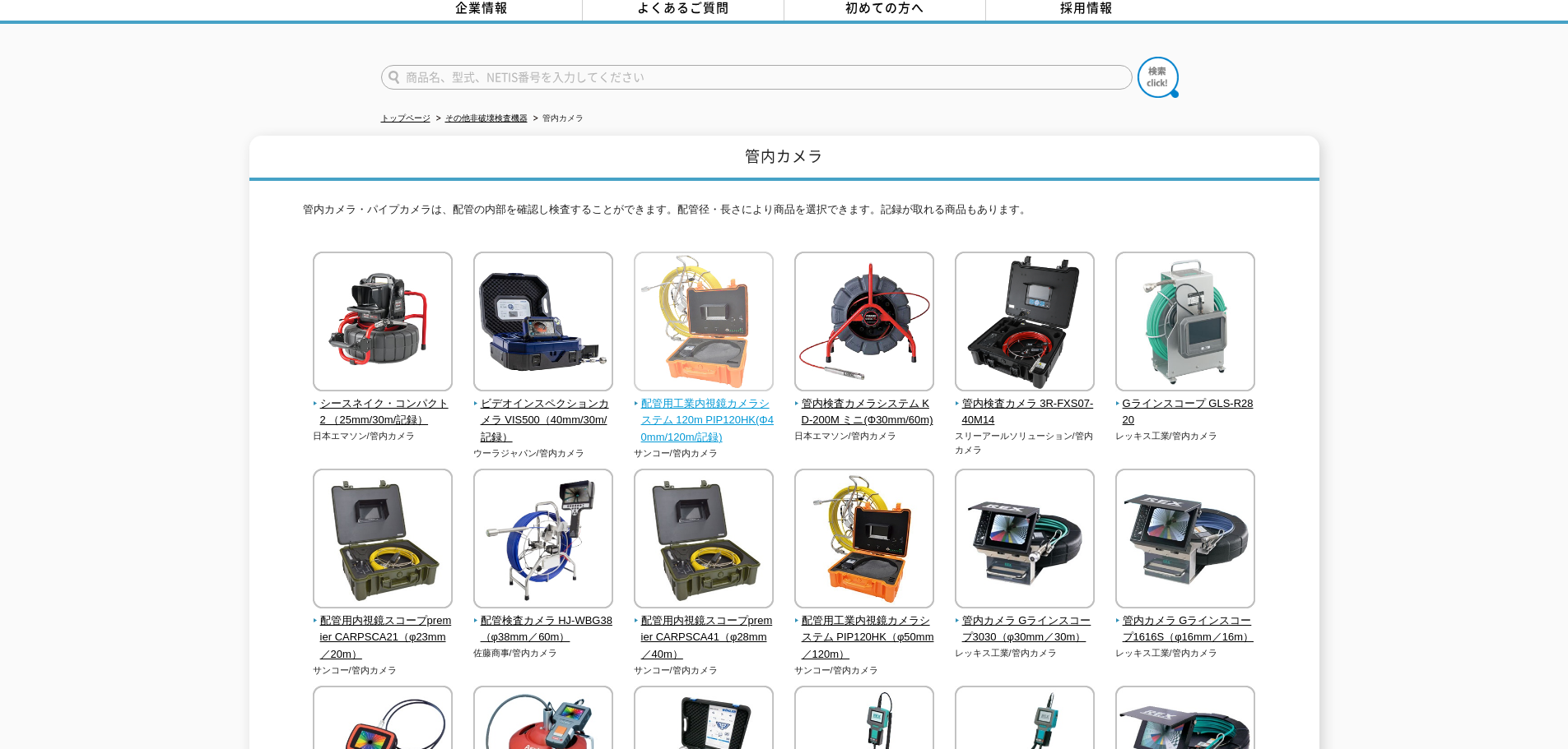
click at [706, 284] on img at bounding box center [703, 324] width 140 height 144
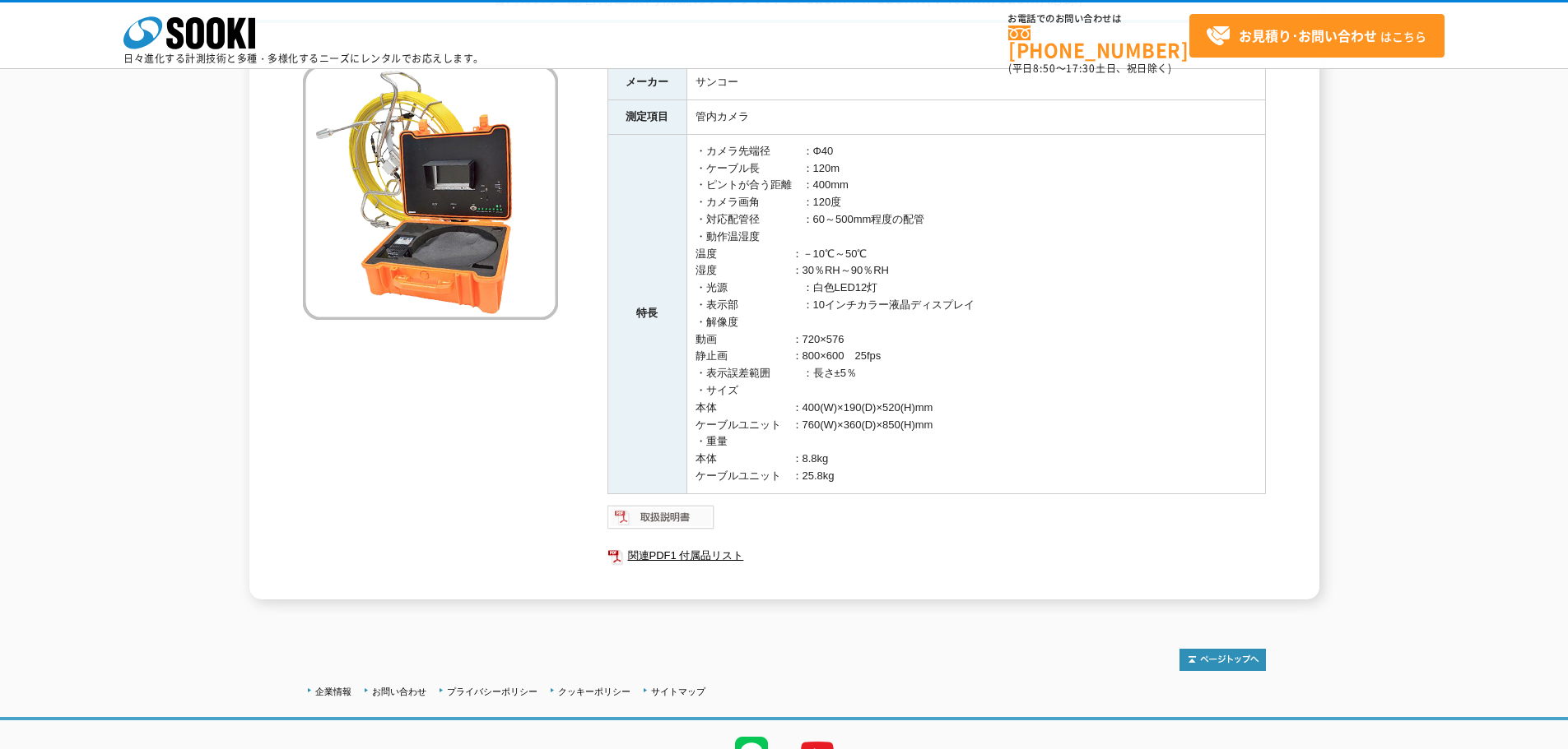
scroll to position [82, 0]
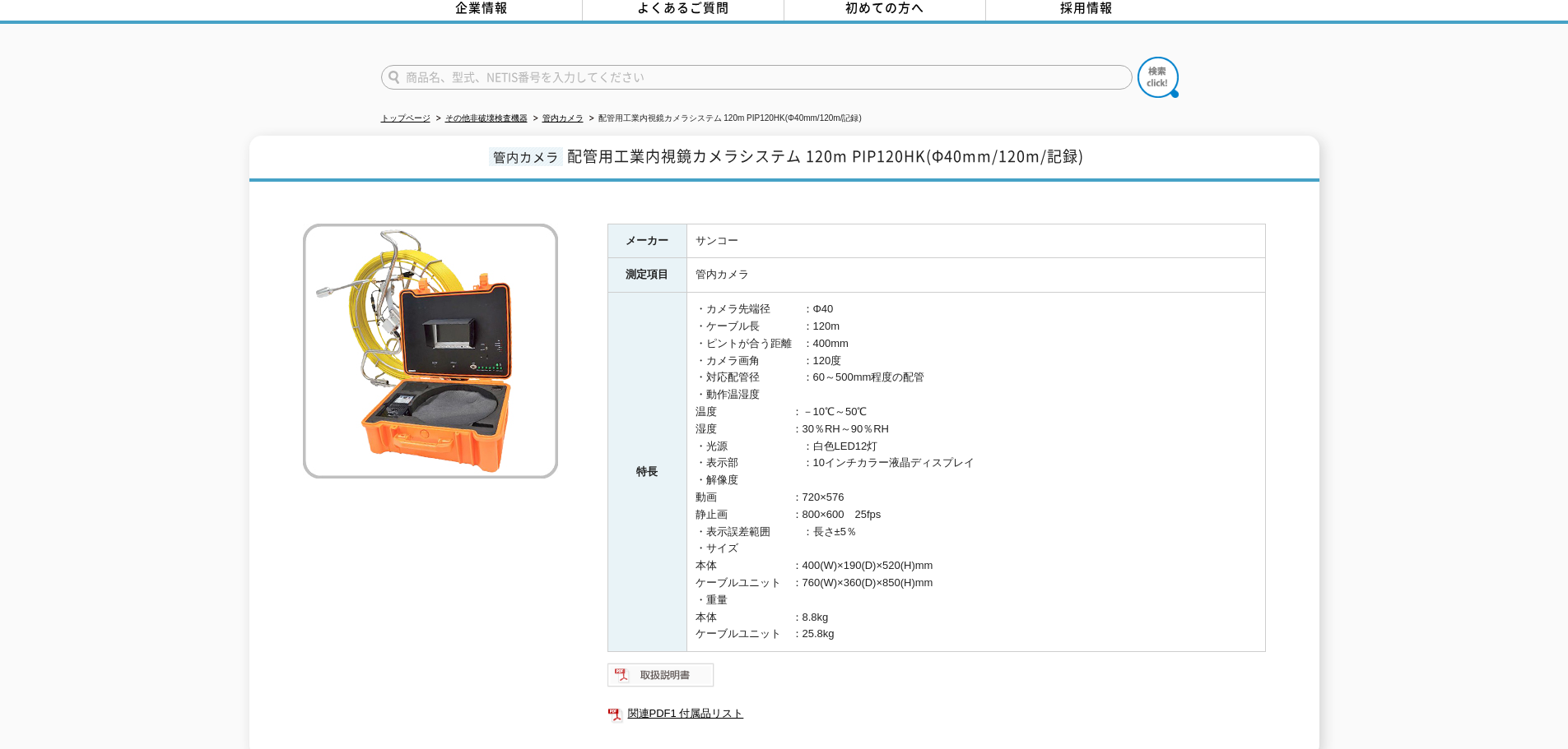
click at [663, 666] on img at bounding box center [661, 675] width 108 height 26
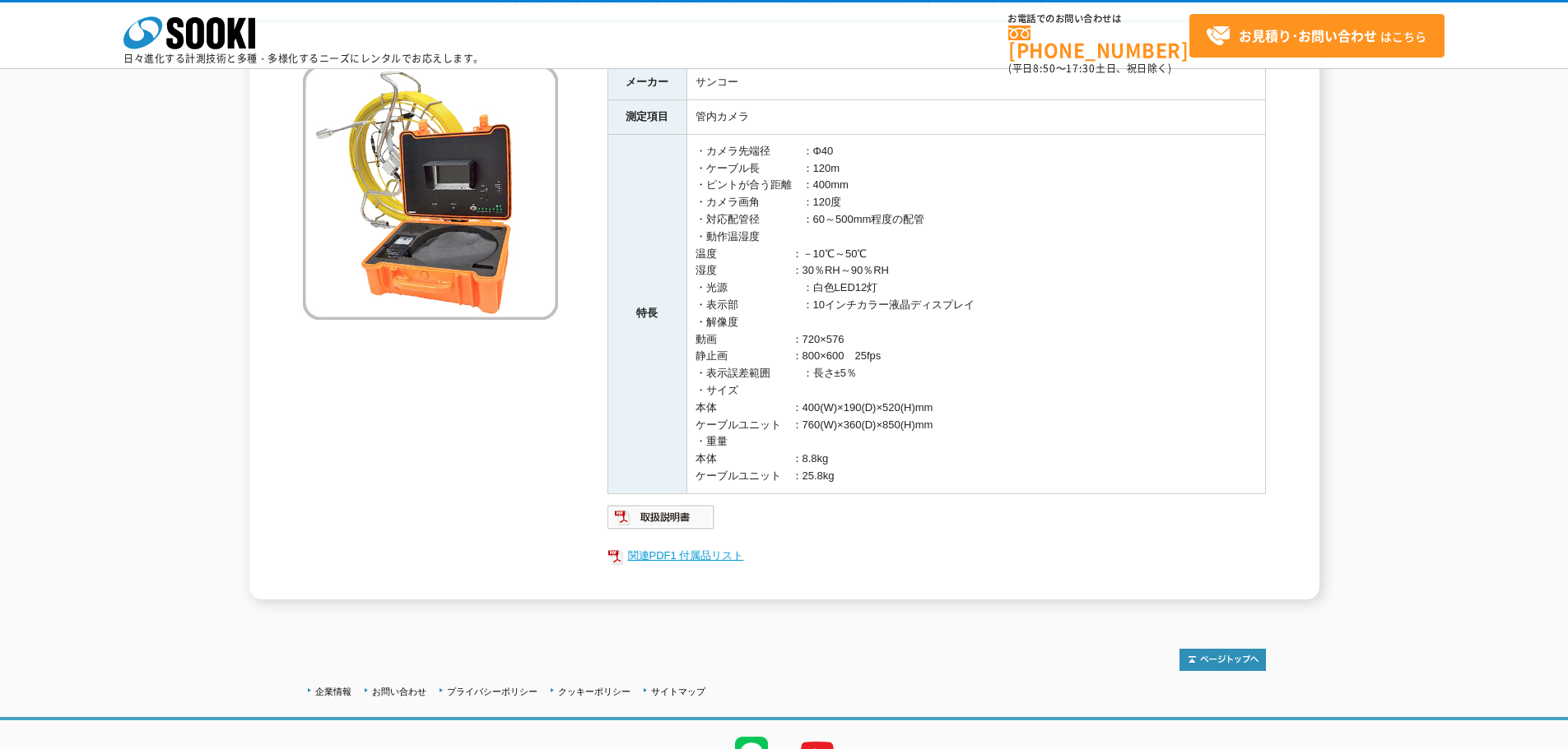
click at [716, 555] on link "関連PDF1 付属品リスト" at bounding box center [936, 556] width 658 height 22
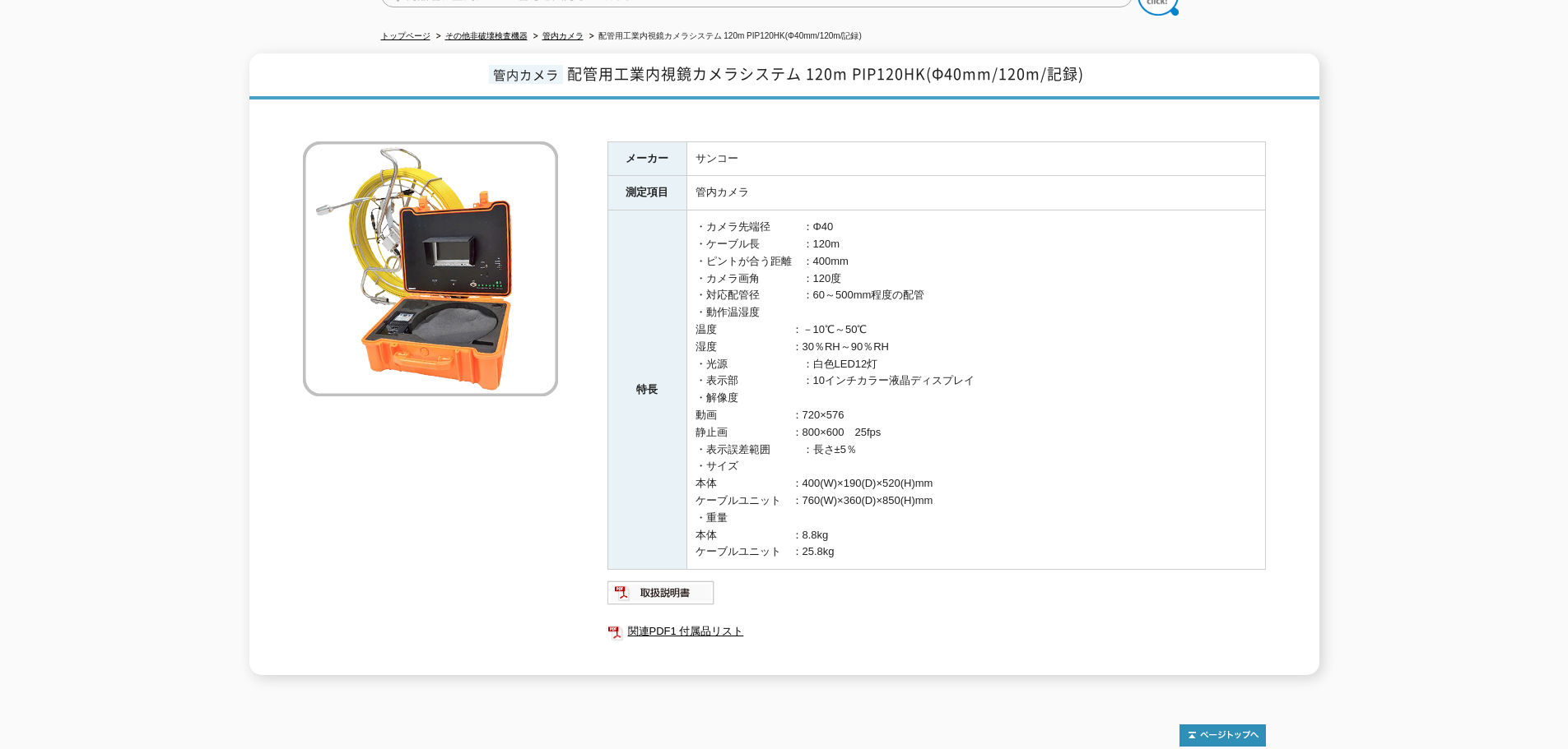
scroll to position [247, 0]
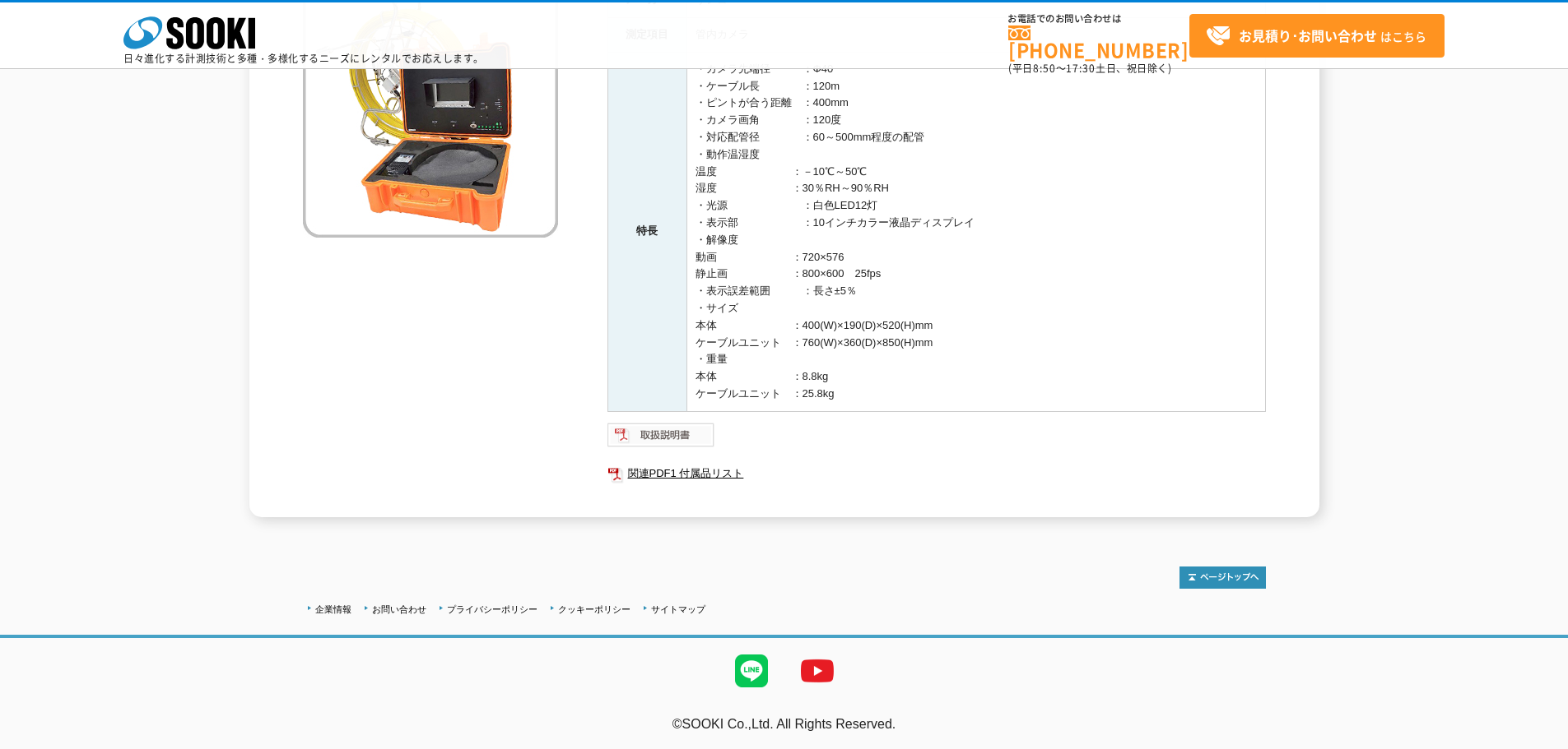
click at [673, 441] on img at bounding box center [661, 435] width 108 height 26
